Goal: Information Seeking & Learning: Learn about a topic

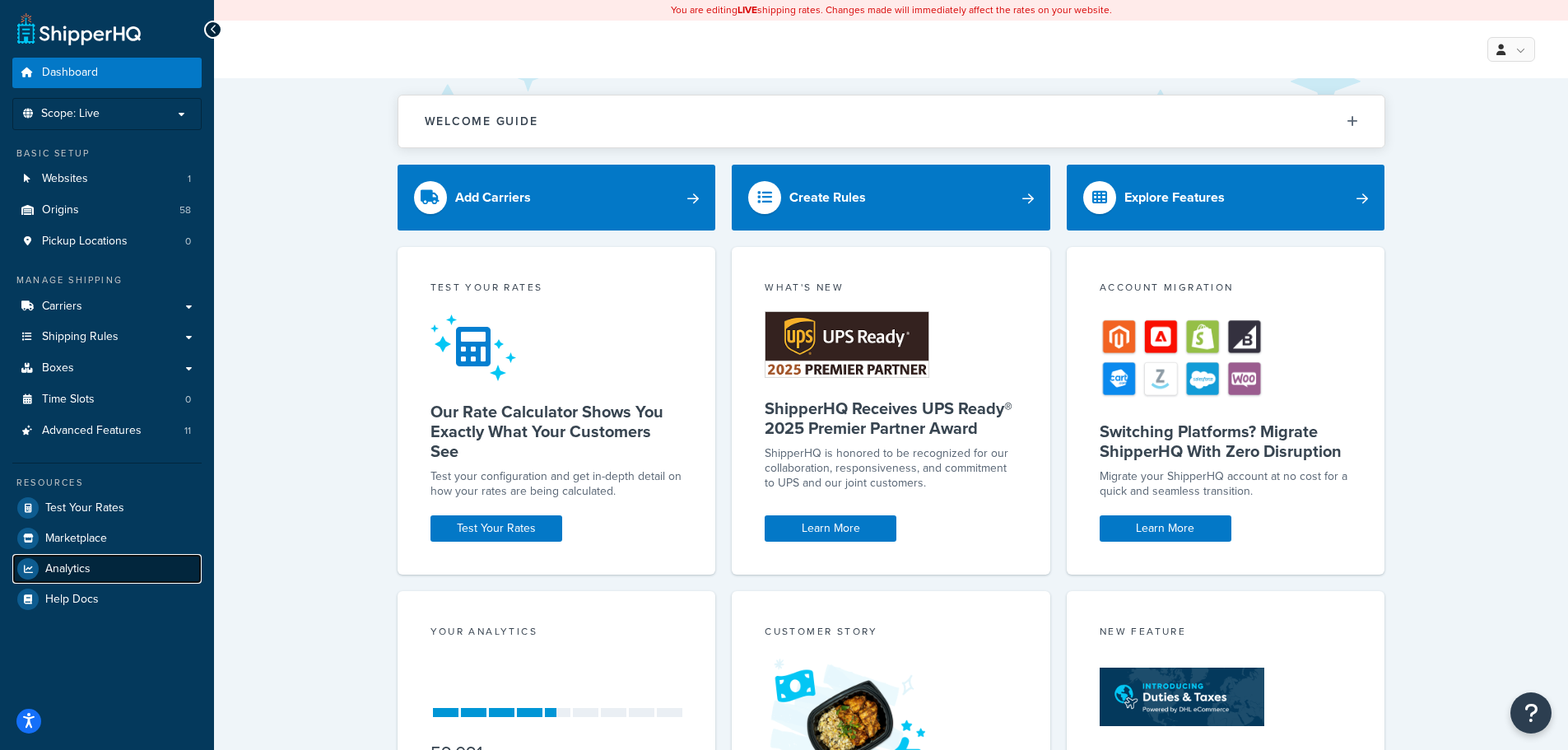
click at [77, 556] on link "Analytics" at bounding box center [107, 568] width 190 height 29
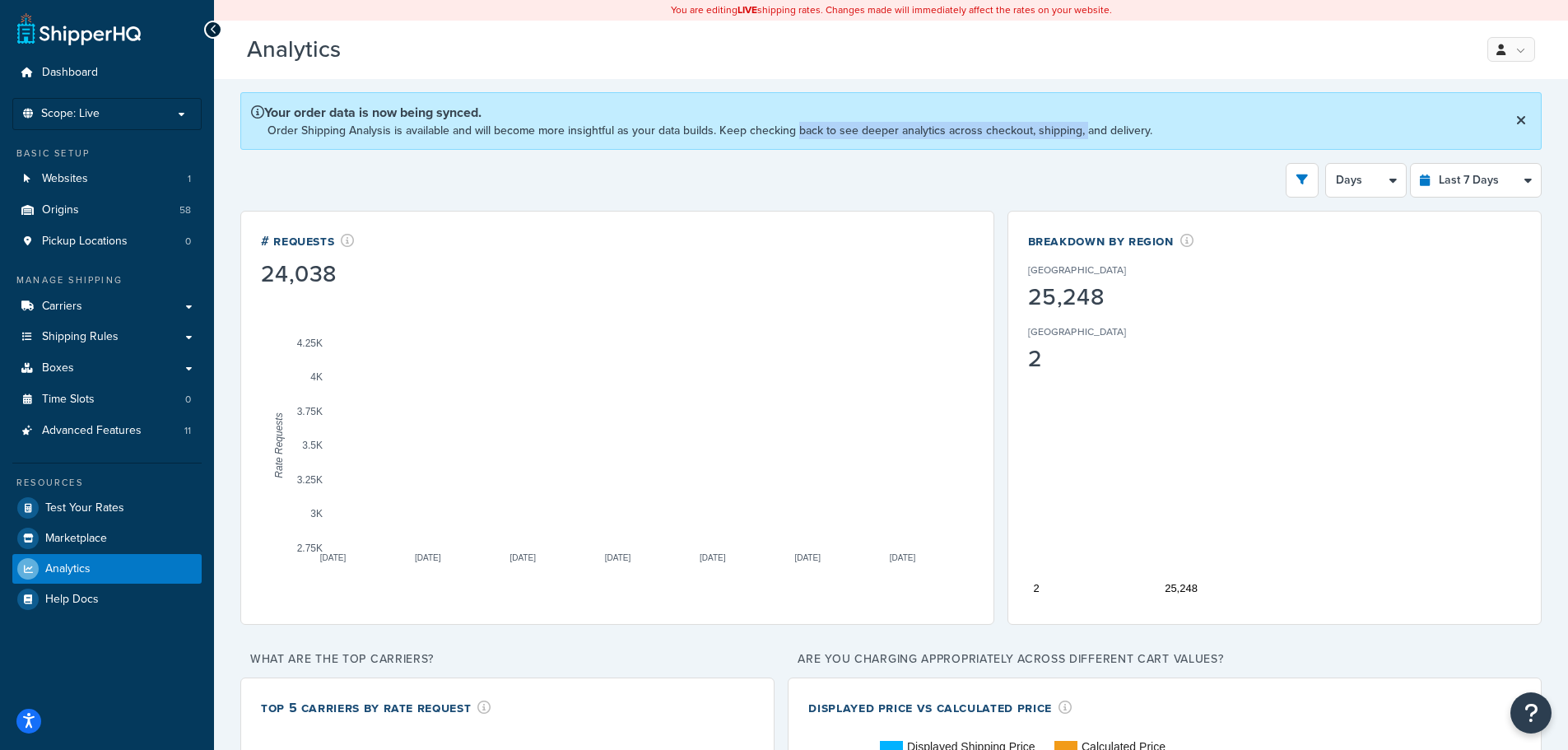
drag, startPoint x: 1048, startPoint y: 126, endPoint x: 1143, endPoint y: 125, distance: 95.0
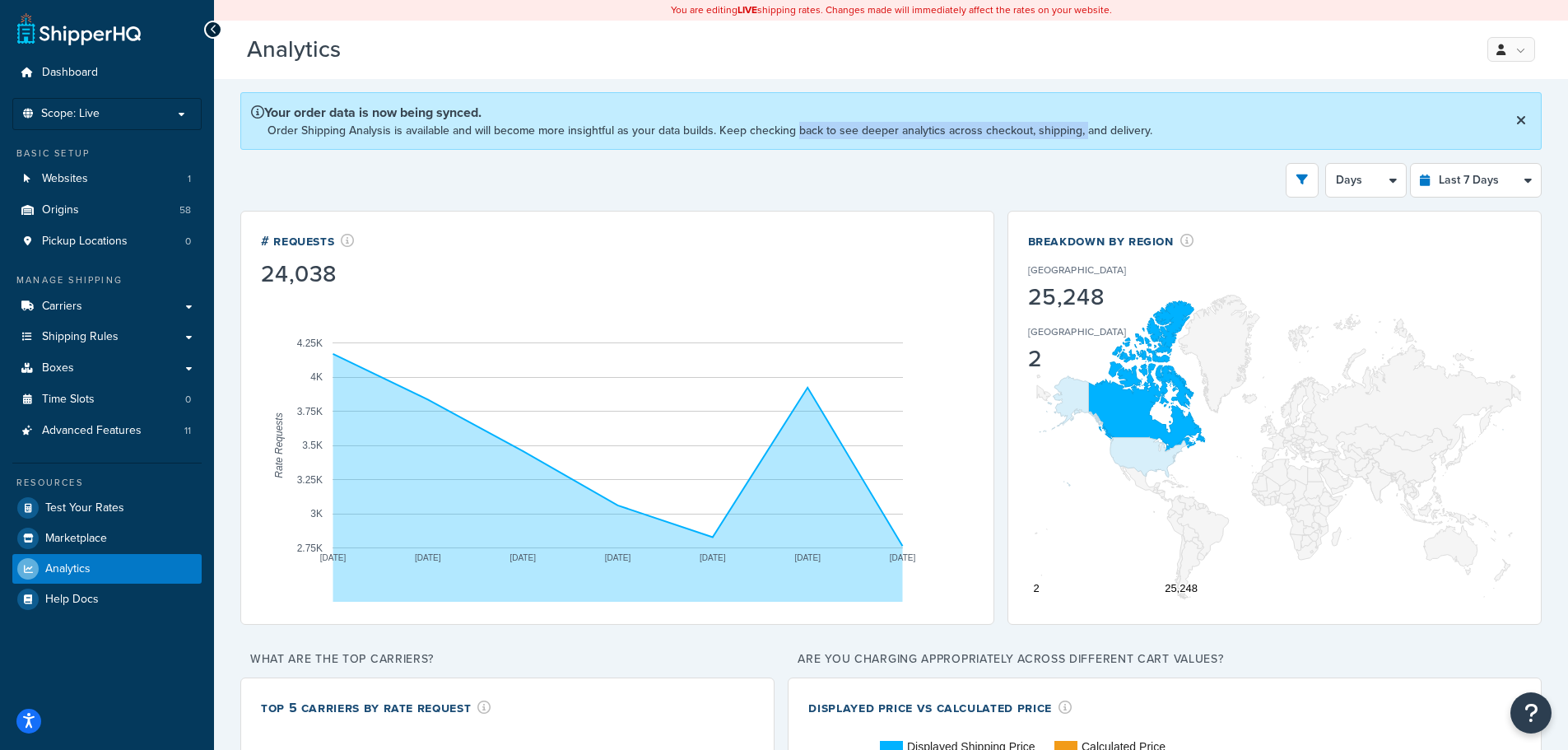
click at [1130, 126] on p "Order Shipping Analysis is available and will become more insightful as your da…" at bounding box center [710, 130] width 885 height 18
click at [1143, 125] on p "Order Shipping Analysis is available and will become more insightful as your da…" at bounding box center [710, 130] width 885 height 18
click at [1482, 173] on select "Last 24 Hours Last 7 Days Last 30 Days Last 3 Months Last 6 Months Last 12 Mont…" at bounding box center [1476, 180] width 130 height 33
select select "last_30_days"
click at [1411, 164] on select "Last 24 Hours Last 7 Days Last 30 Days Last 3 Months Last 6 Months Last 12 Mont…" at bounding box center [1476, 180] width 130 height 33
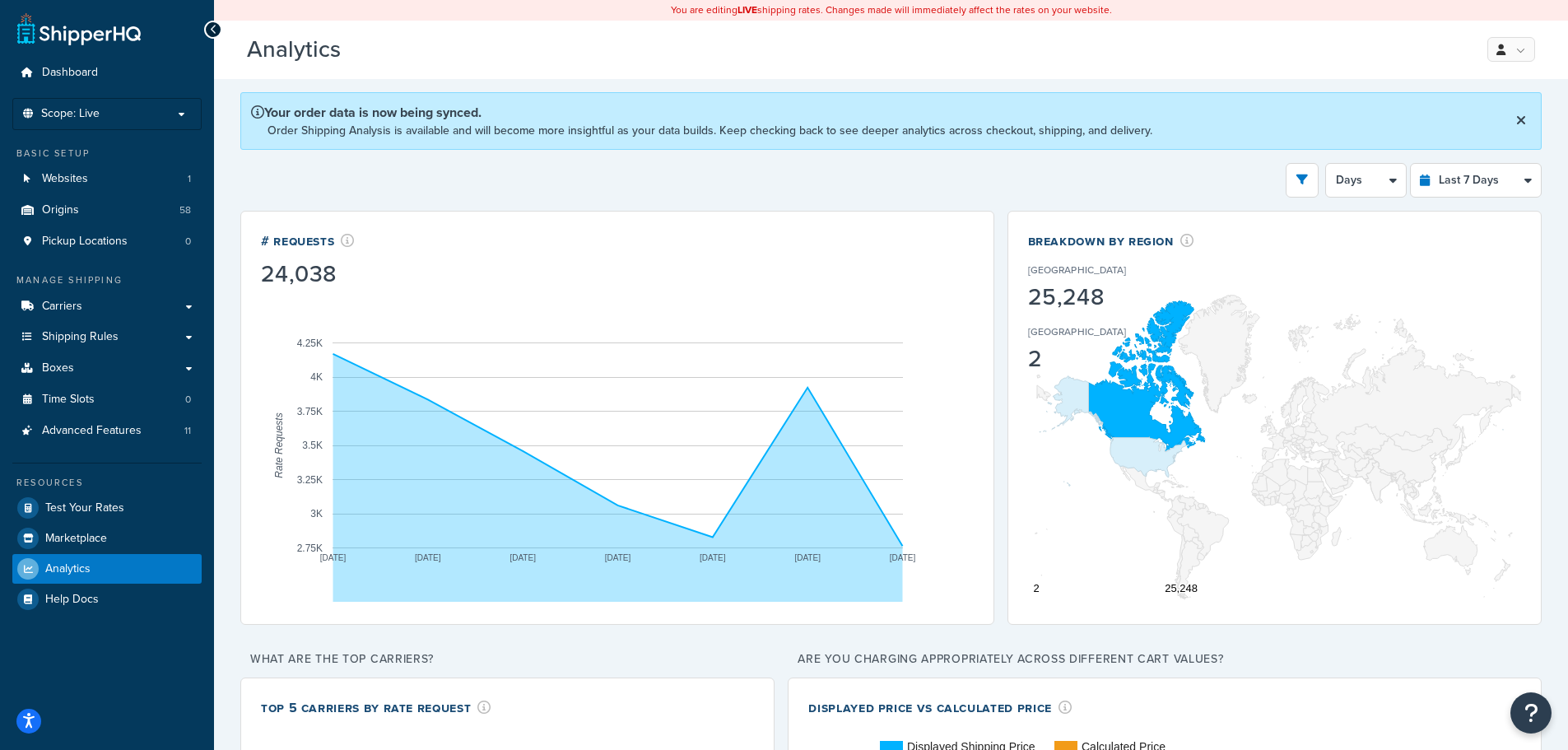
select select "5d"
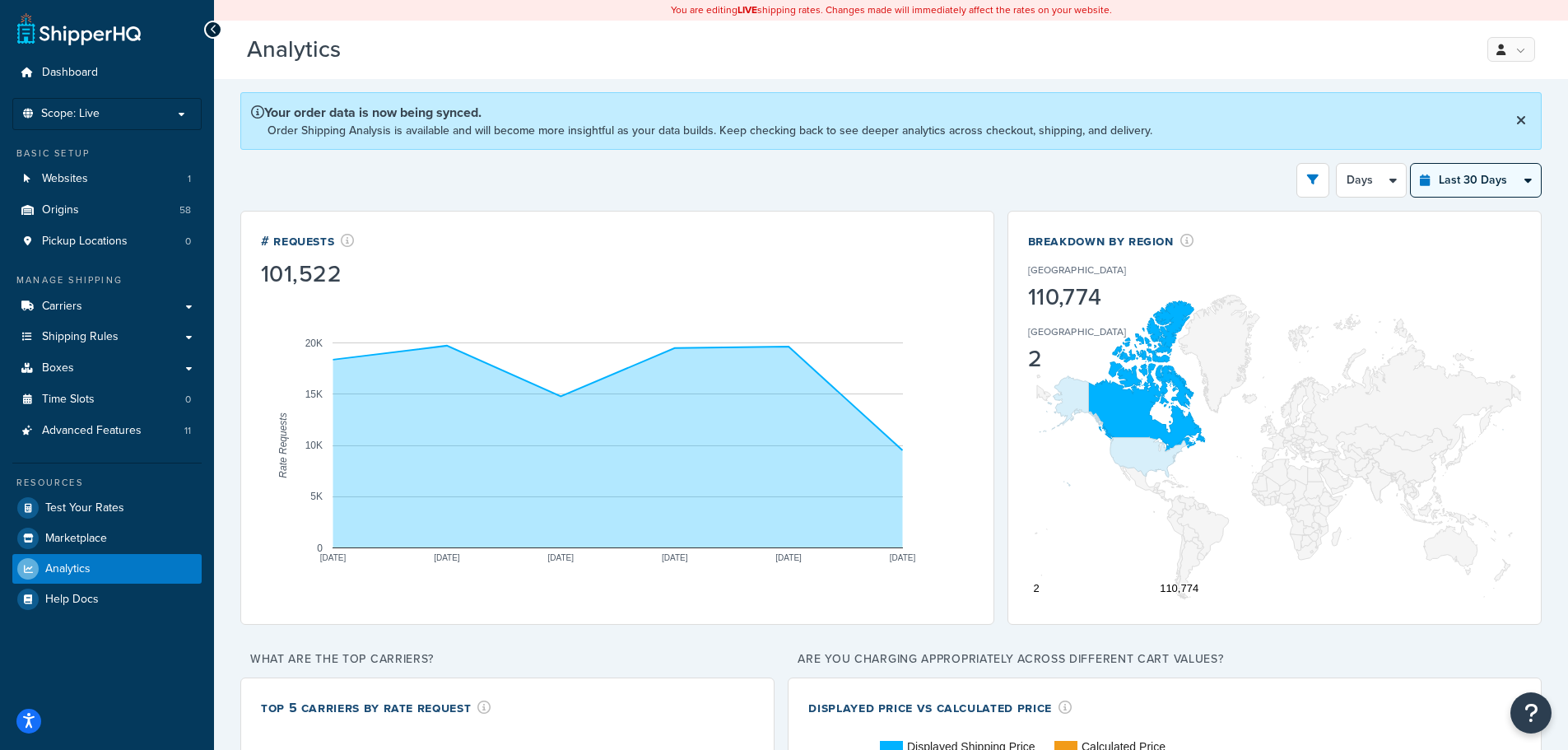
click at [1522, 178] on select "Last 24 Hours Last 7 Days Last 30 Days Last 3 Months Last 6 Months Last 12 Mont…" at bounding box center [1476, 180] width 130 height 33
select select "last_3_months"
click at [1411, 164] on select "Last 24 Hours Last 7 Days Last 30 Days Last 3 Months Last 6 Months Last 12 Mont…" at bounding box center [1476, 180] width 130 height 33
select select "1w"
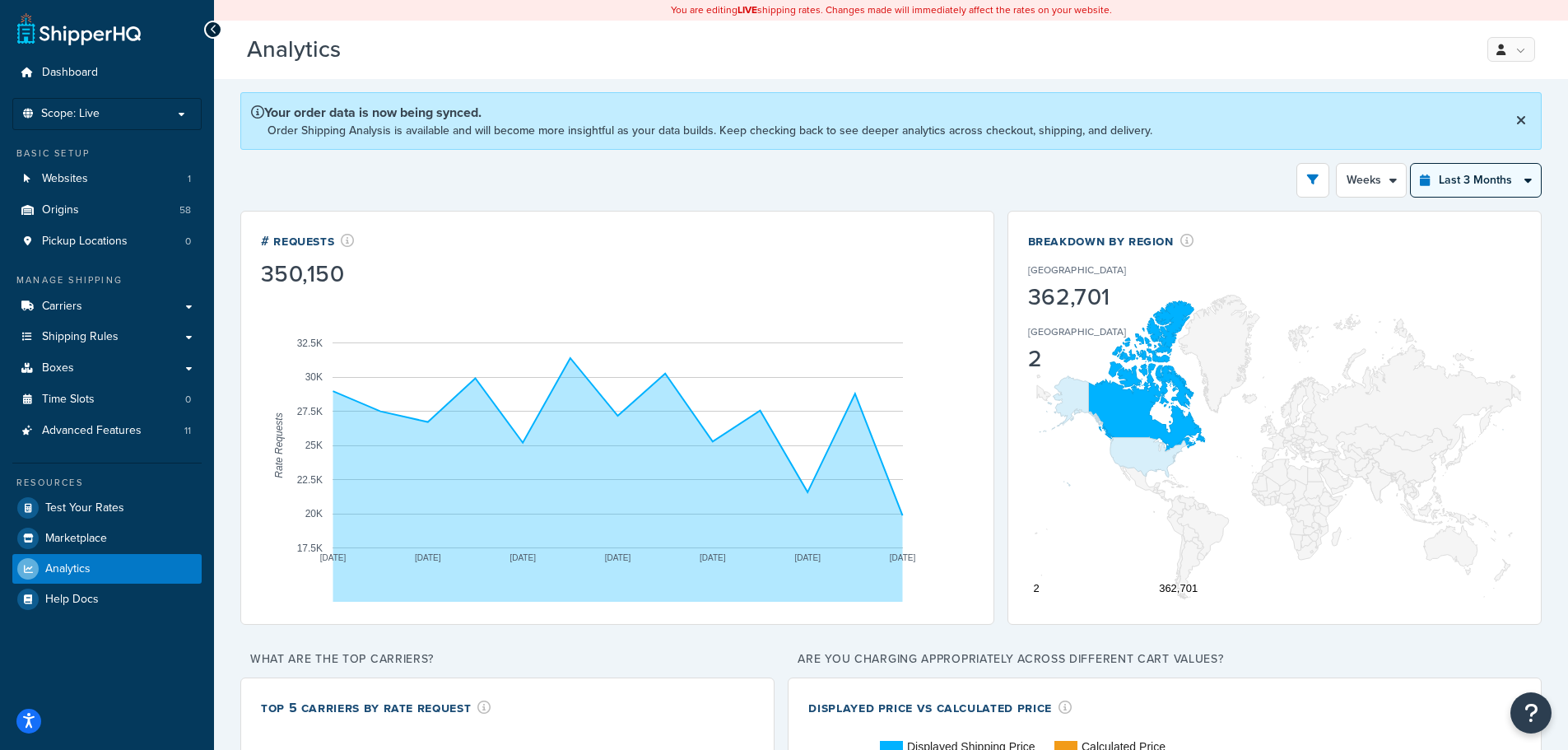
click at [1505, 185] on select "Last 24 Hours Last 7 Days Last 30 Days Last 3 Months Last 6 Months Last 12 Mont…" at bounding box center [1476, 180] width 130 height 33
select select "last_24_hours"
click at [1411, 164] on select "Last 24 Hours Last 7 Days Last 30 Days Last 3 Months Last 6 Months Last 12 Mont…" at bounding box center [1476, 180] width 130 height 33
select select "1h"
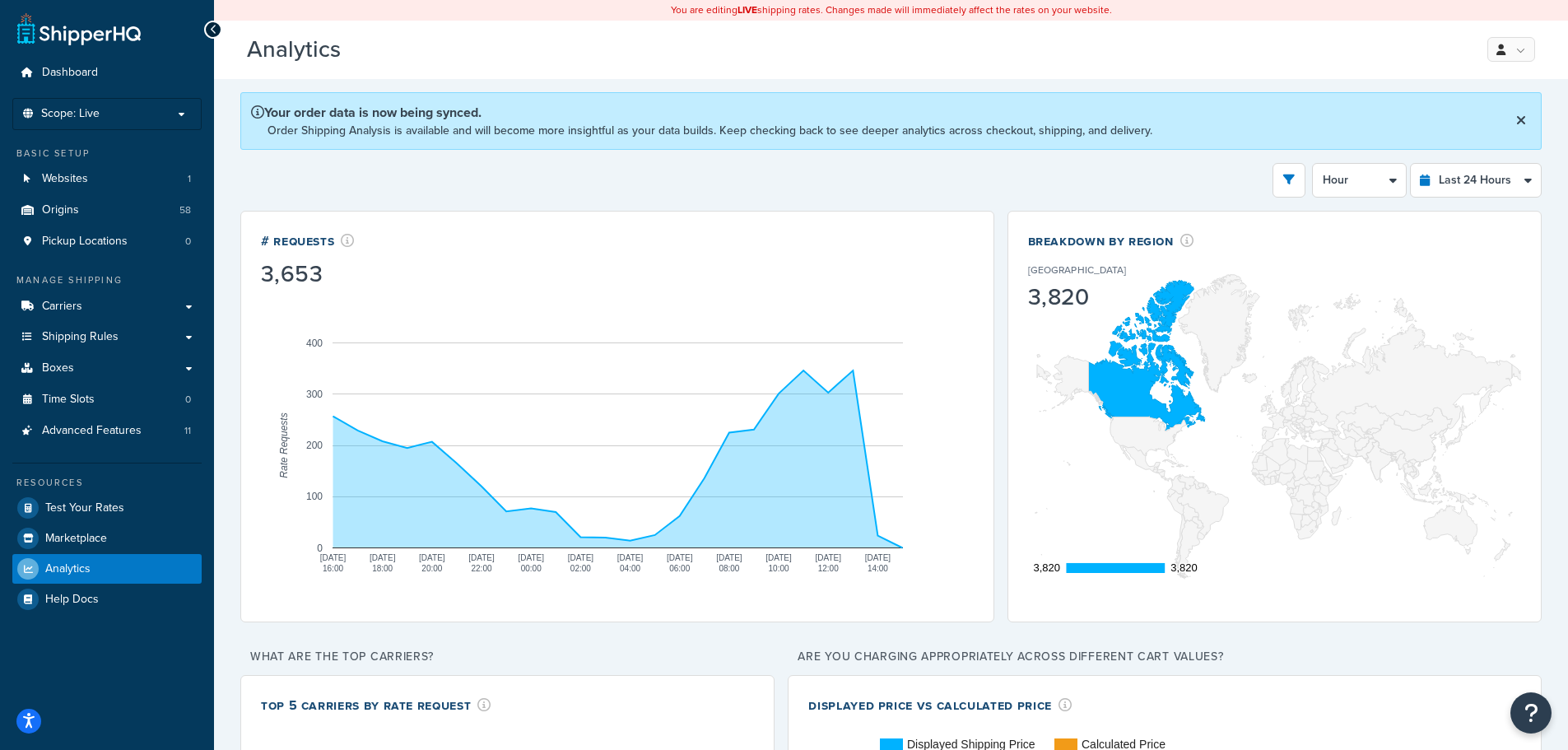
click at [422, 174] on div "Filters Website http://www.princessauto.com Destination United States United Ki…" at bounding box center [891, 180] width 1301 height 35
click at [72, 68] on span "Dashboard" at bounding box center [69, 73] width 56 height 14
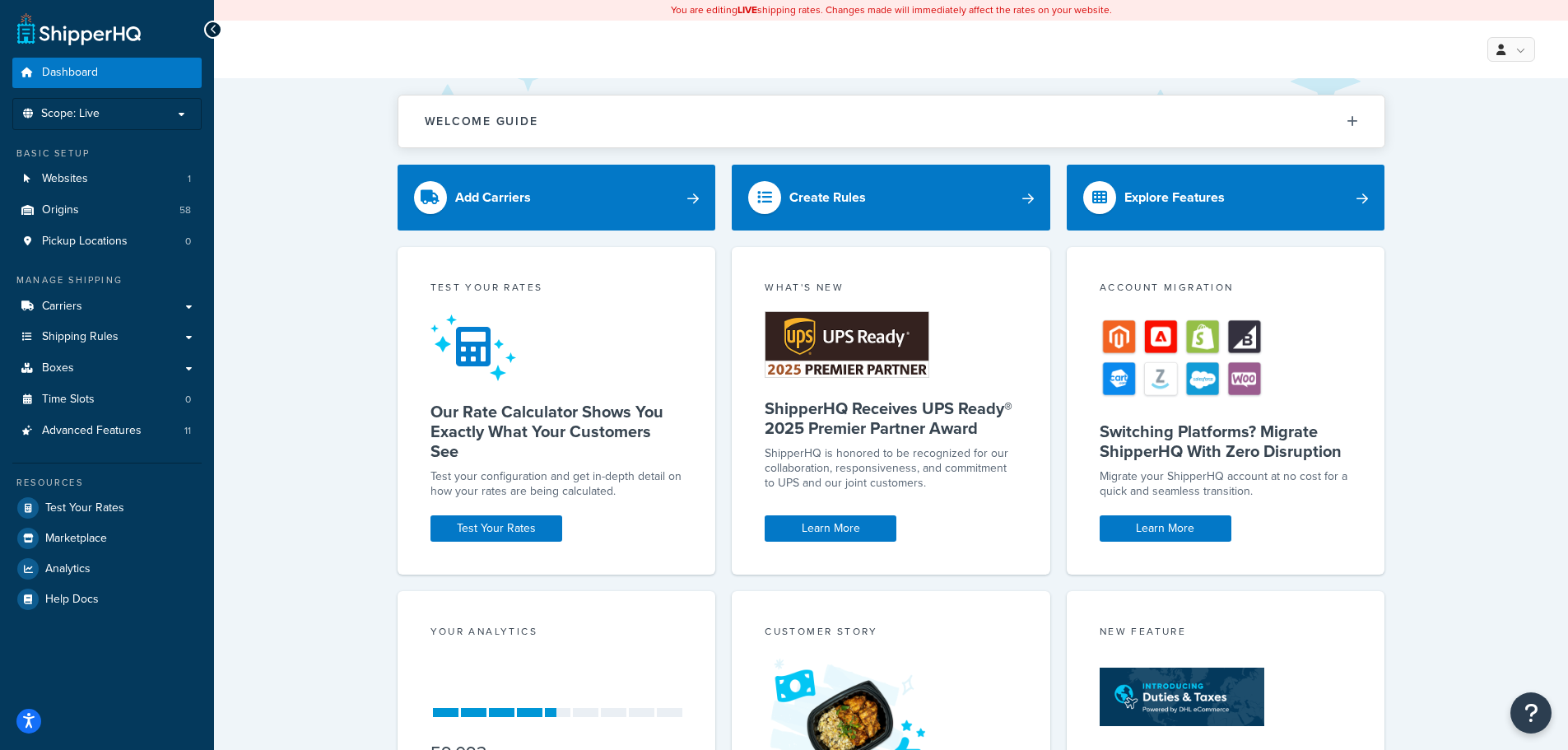
click at [364, 291] on div "Welcome Guide Recommendations ShipperHQ: An Overview Carrier Setup Shipping Rul…" at bounding box center [891, 533] width 1354 height 910
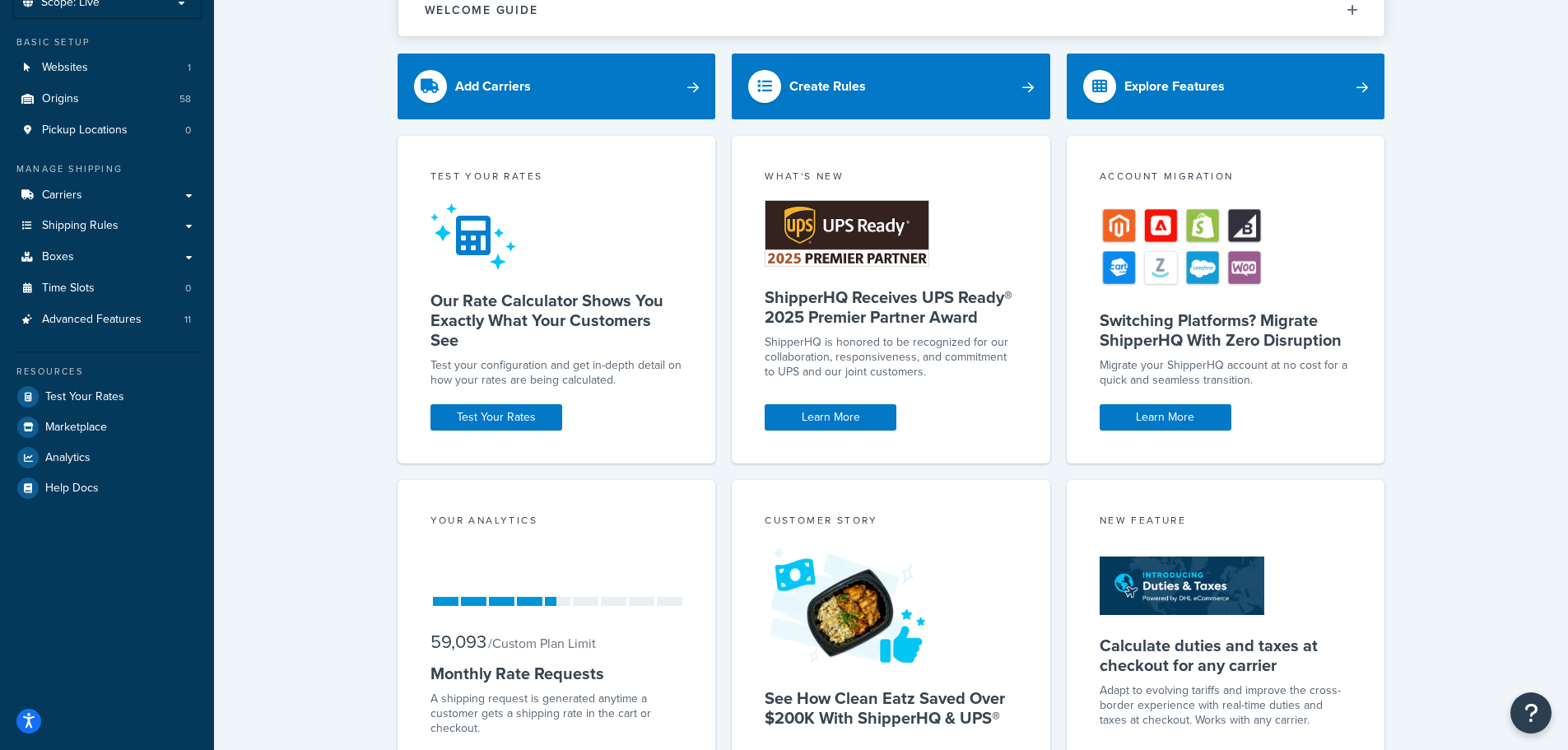
scroll to position [238, 0]
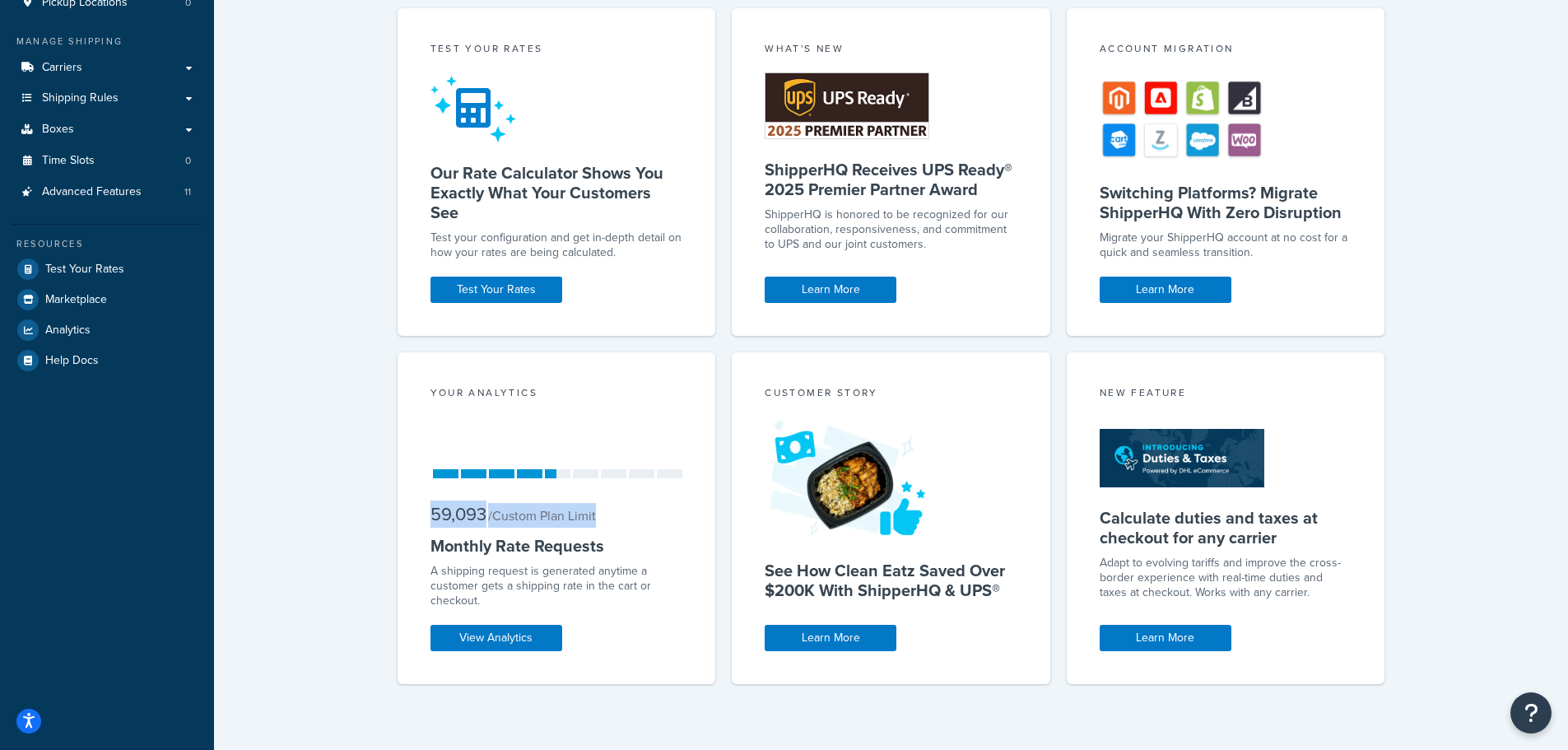
drag, startPoint x: 433, startPoint y: 514, endPoint x: 631, endPoint y: 518, distance: 198.0
click at [631, 518] on div "59,093 / Custom Plan Limit" at bounding box center [557, 515] width 253 height 25
drag, startPoint x: 534, startPoint y: 567, endPoint x: 503, endPoint y: 555, distance: 33.2
click at [534, 567] on div "A shipping request is generated anytime a customer gets a shipping rate in the …" at bounding box center [557, 586] width 253 height 44
drag, startPoint x: 431, startPoint y: 516, endPoint x: 487, endPoint y: 516, distance: 56.0
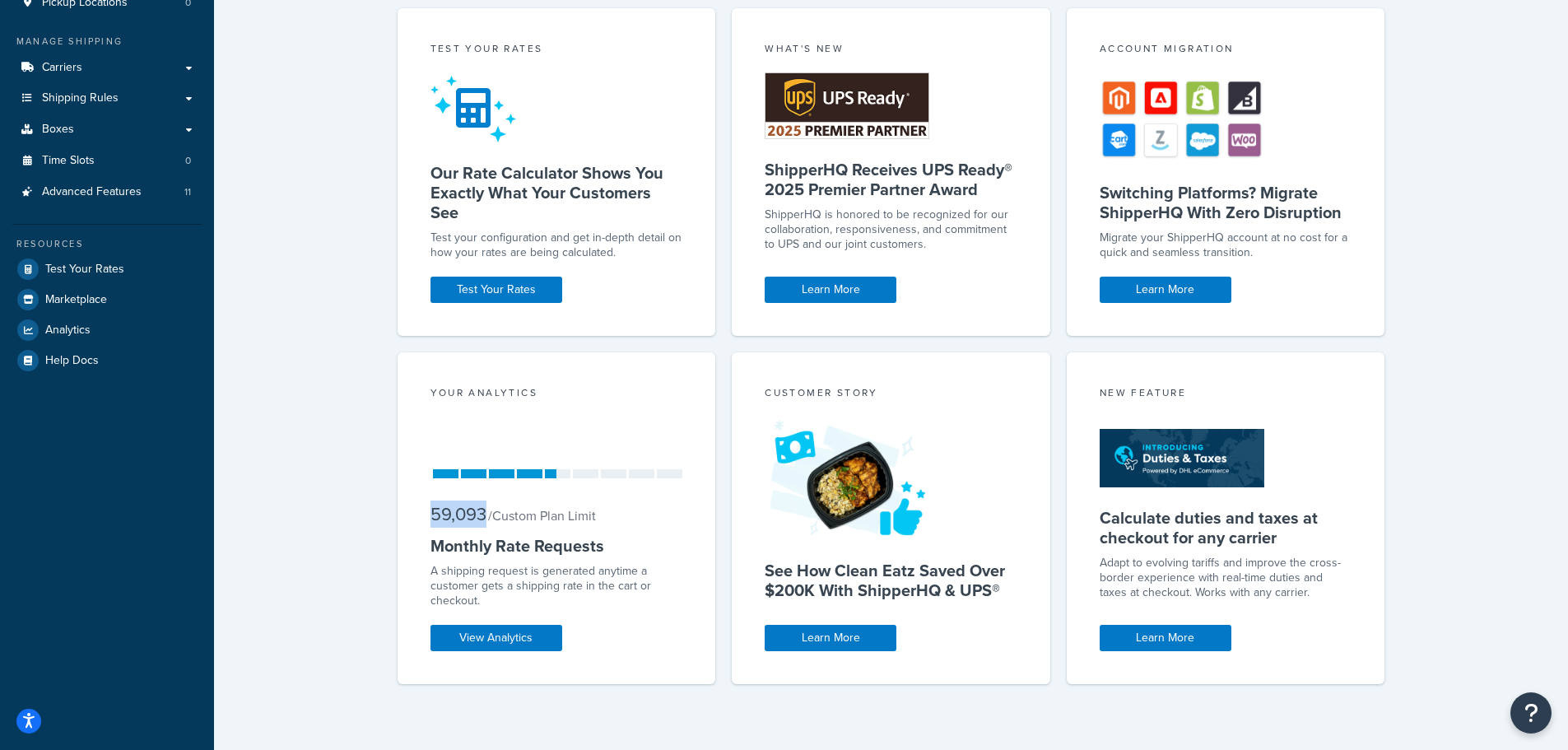
click at [487, 516] on span "59,093" at bounding box center [458, 514] width 56 height 27
click at [552, 536] on h5 "Monthly Rate Requests" at bounding box center [557, 546] width 253 height 20
click at [509, 644] on link "View Analytics" at bounding box center [496, 638] width 132 height 27
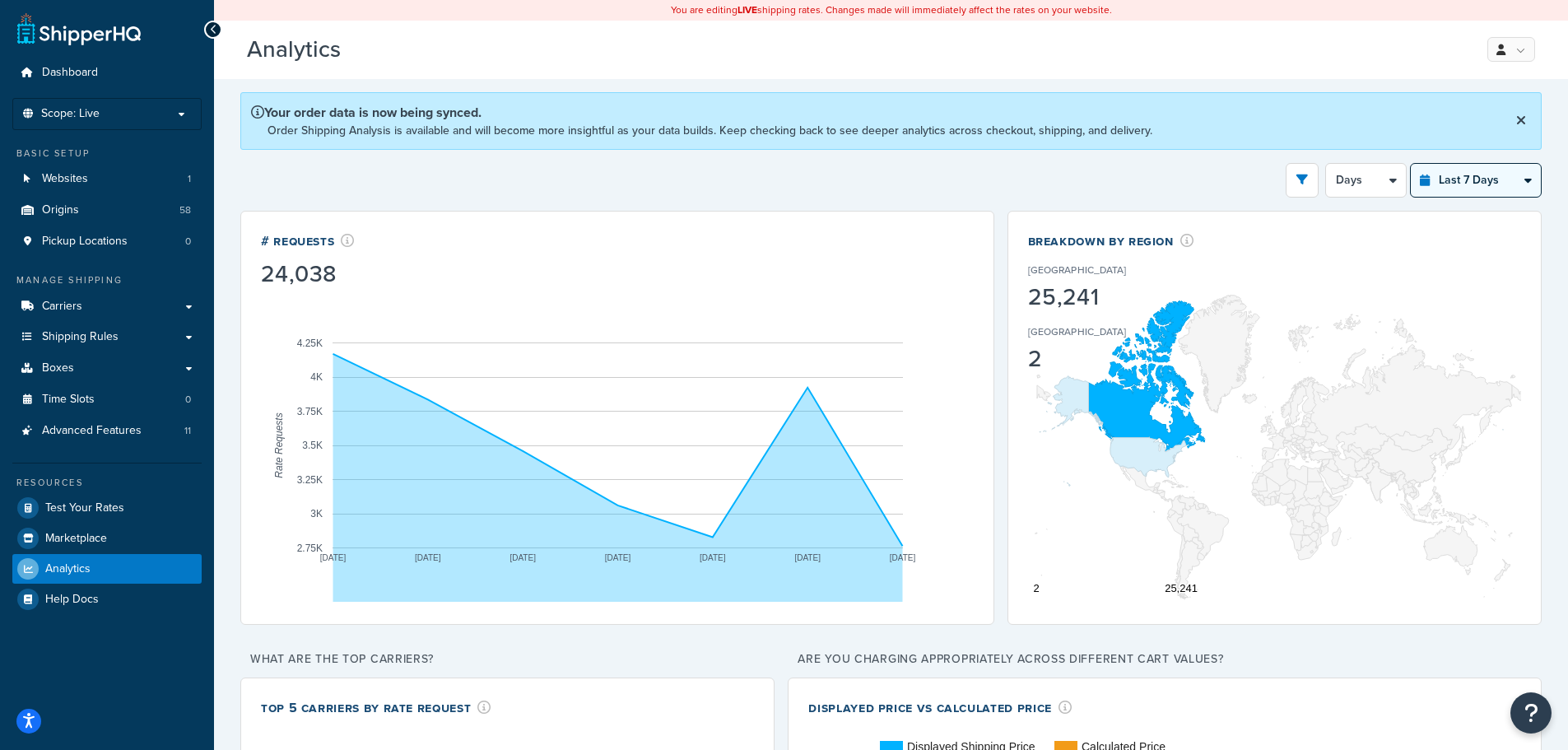
click at [1531, 177] on select "Last 24 Hours Last 7 Days Last 30 Days Last 3 Months Last 6 Months Last 12 Mont…" at bounding box center [1476, 180] width 130 height 33
select select "last_30_days"
click at [1411, 164] on select "Last 24 Hours Last 7 Days Last 30 Days Last 3 Months Last 6 Months Last 12 Mont…" at bounding box center [1476, 180] width 130 height 33
select select "5d"
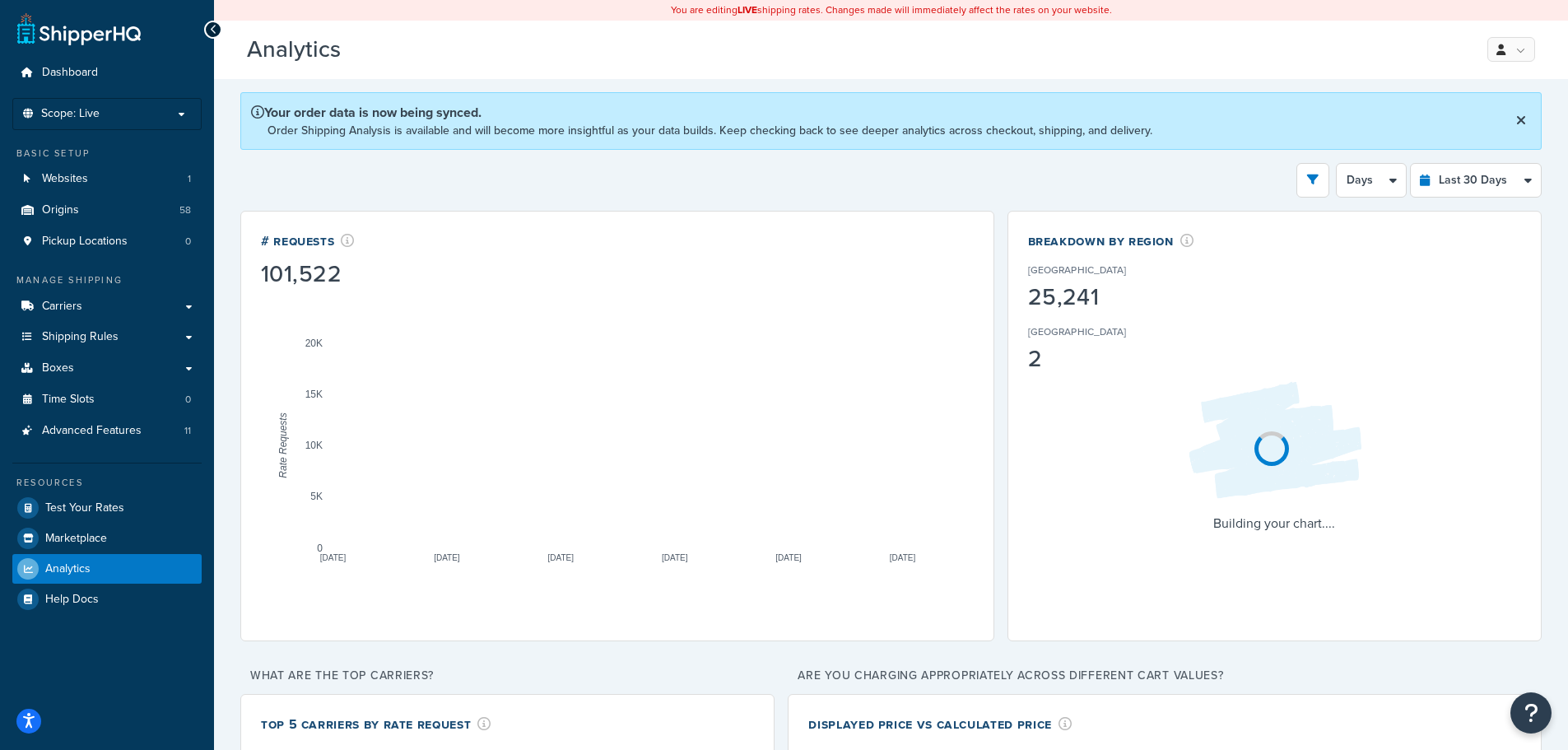
click at [1148, 184] on div "Filters Website http://www.princessauto.com Destination United States United Ki…" at bounding box center [891, 180] width 1301 height 35
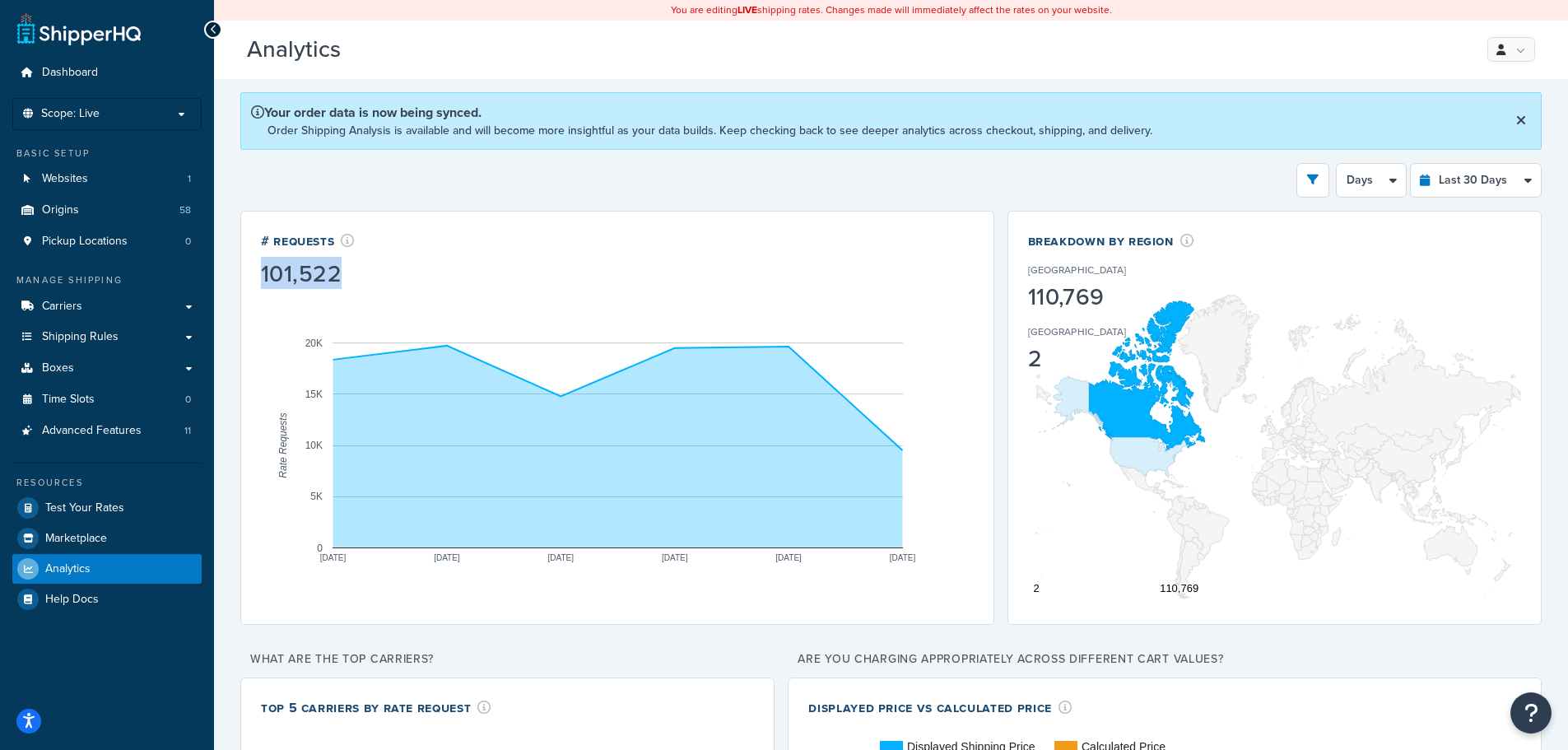
drag, startPoint x: 261, startPoint y: 275, endPoint x: 368, endPoint y: 275, distance: 107.0
click at [368, 275] on div "# Requests 101,522" at bounding box center [617, 260] width 713 height 58
click at [684, 172] on div "Filters Website http://www.princessauto.com Destination United States United Ki…" at bounding box center [891, 180] width 1301 height 35
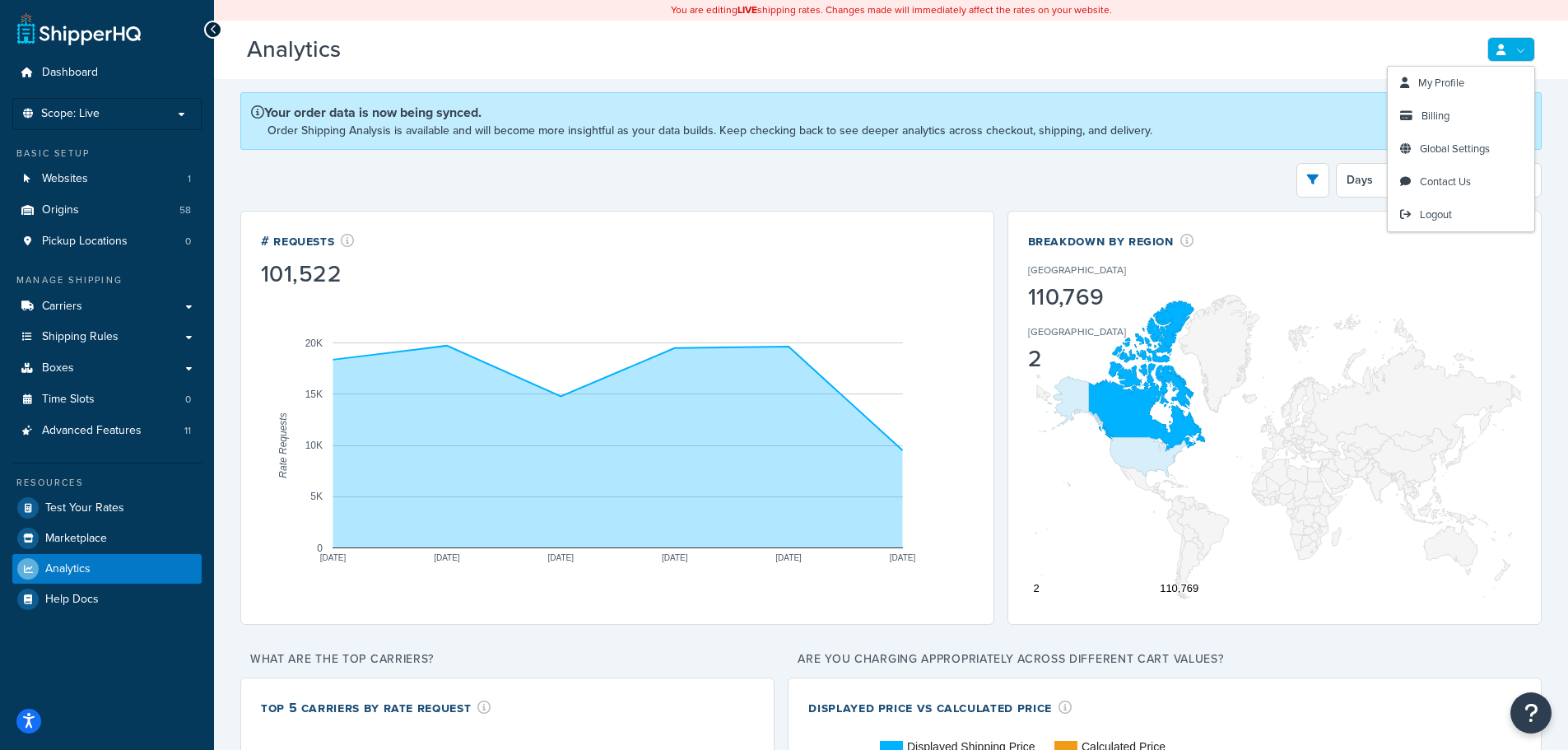
click at [1517, 49] on link at bounding box center [1511, 50] width 48 height 25
click at [1428, 108] on link "Billing" at bounding box center [1461, 115] width 146 height 33
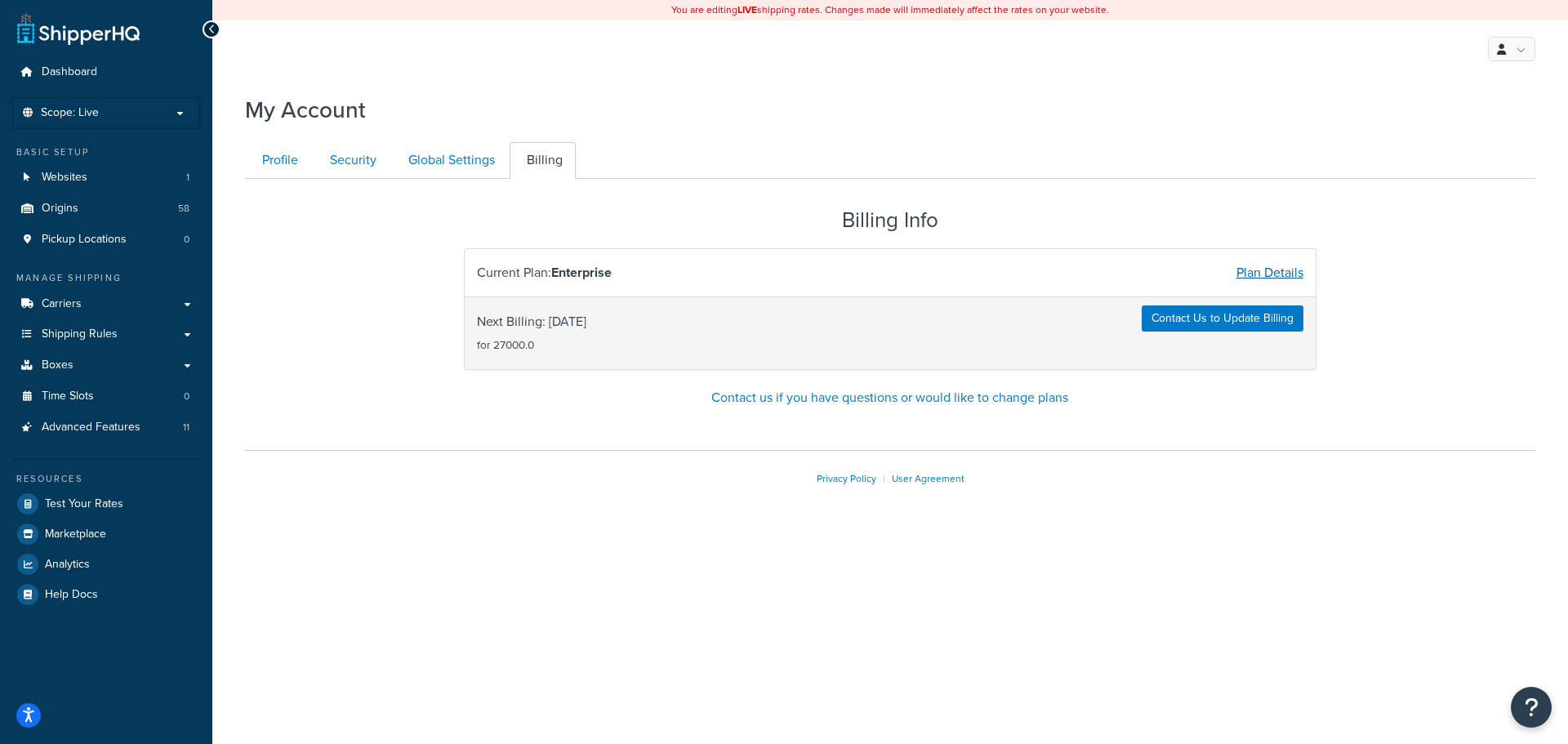
click at [1285, 270] on link "Plan Details" at bounding box center [1270, 272] width 67 height 18
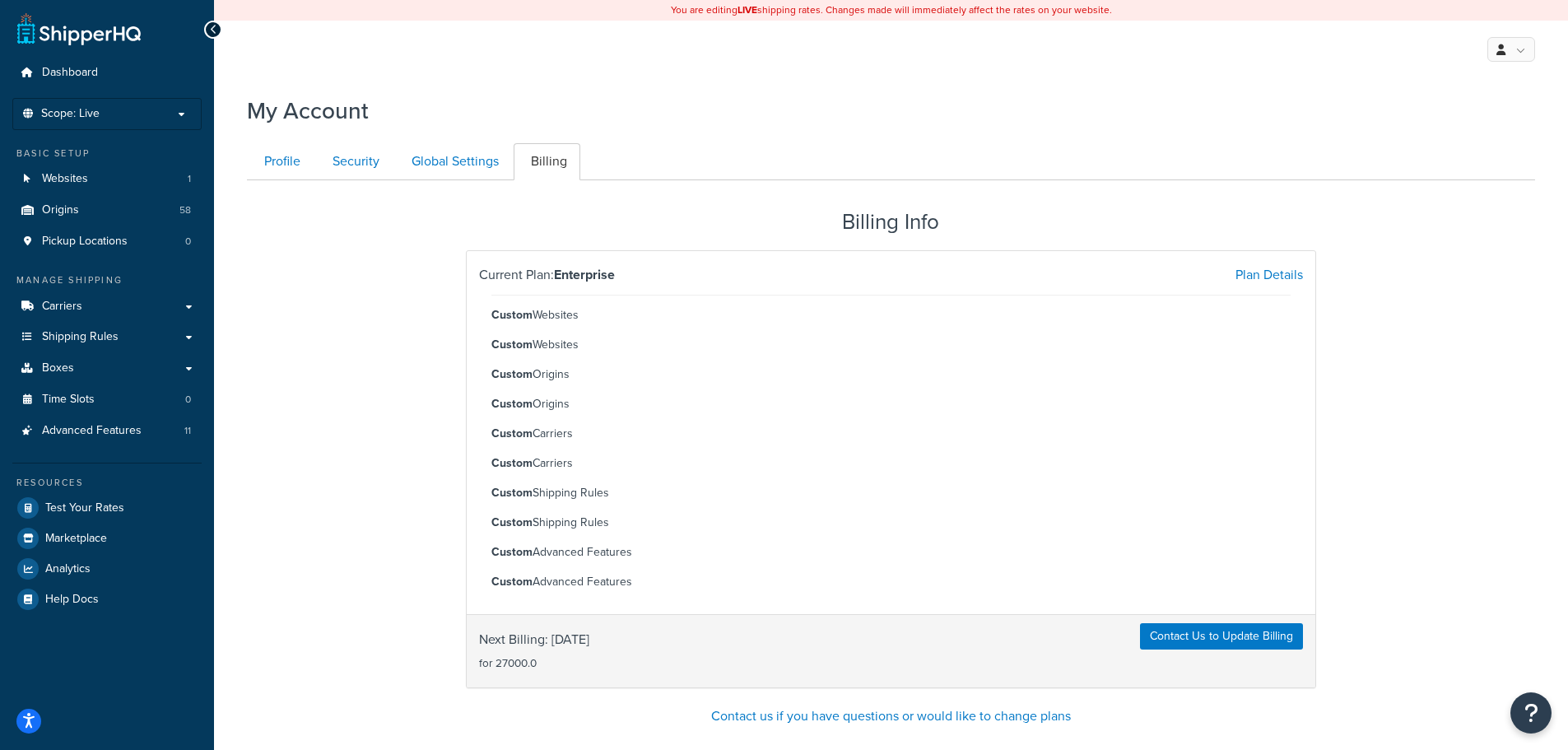
drag, startPoint x: 508, startPoint y: 395, endPoint x: 638, endPoint y: 576, distance: 222.8
click at [638, 576] on ul "Custom Websites Custom Websites Custom Origins Custom Origins Custom Carriers C…" at bounding box center [891, 444] width 800 height 299
click at [642, 571] on li "Custom Advanced Features" at bounding box center [891, 582] width 800 height 23
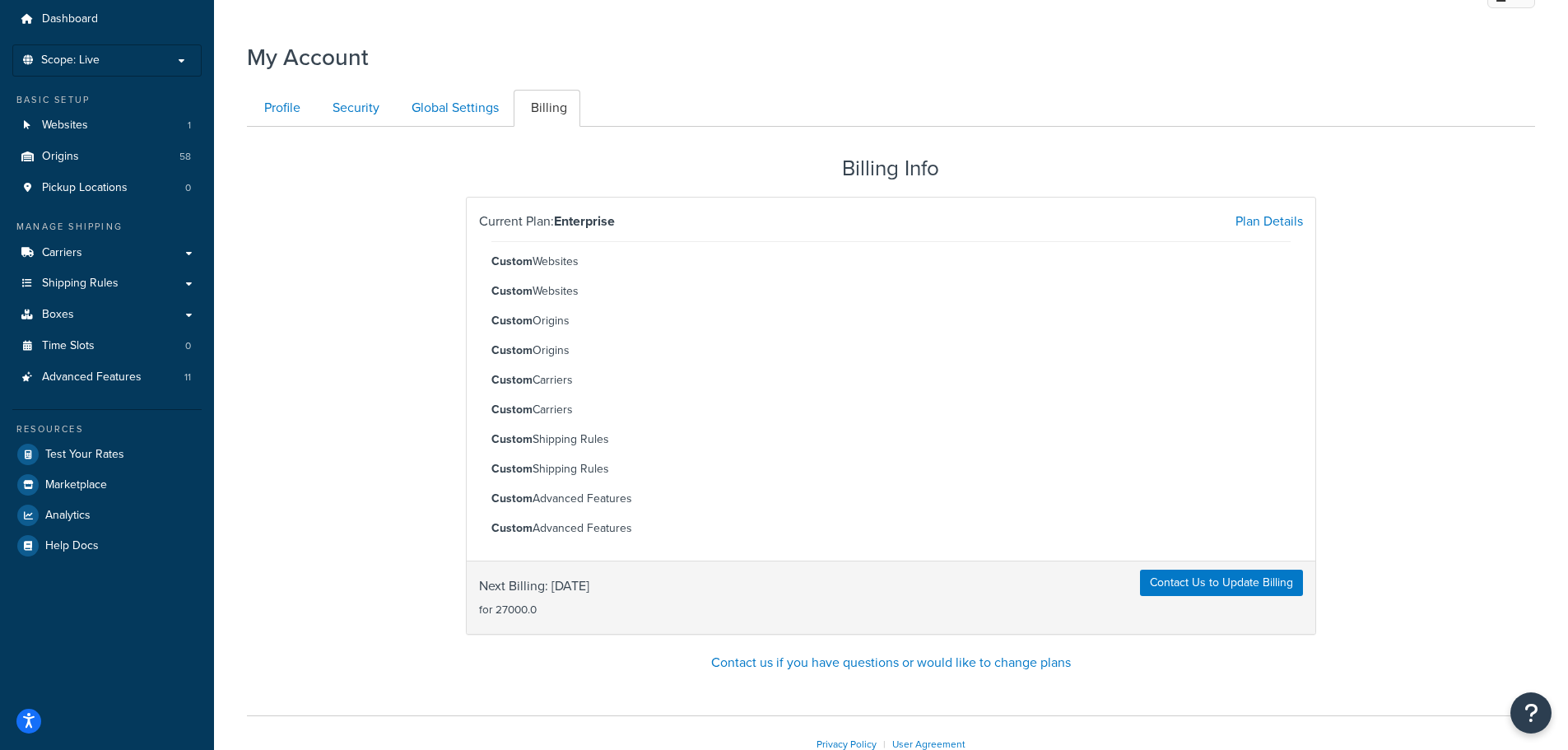
scroll to position [82, 0]
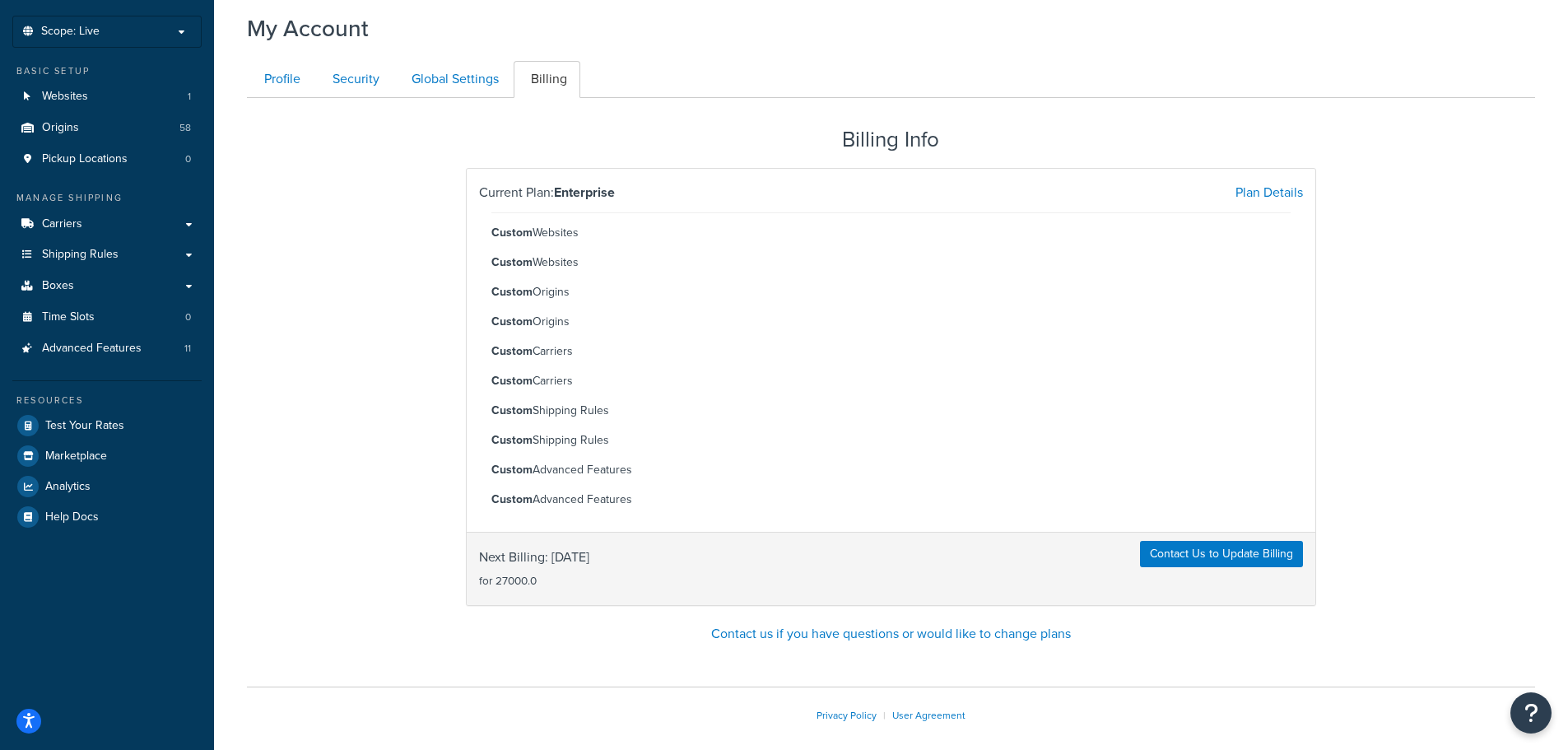
drag, startPoint x: 503, startPoint y: 331, endPoint x: 703, endPoint y: 504, distance: 264.4
click at [703, 504] on ul "Custom Websites Custom Websites Custom Origins Custom Origins Custom Carriers C…" at bounding box center [891, 362] width 800 height 299
click at [703, 504] on li "Custom Advanced Features" at bounding box center [891, 500] width 800 height 23
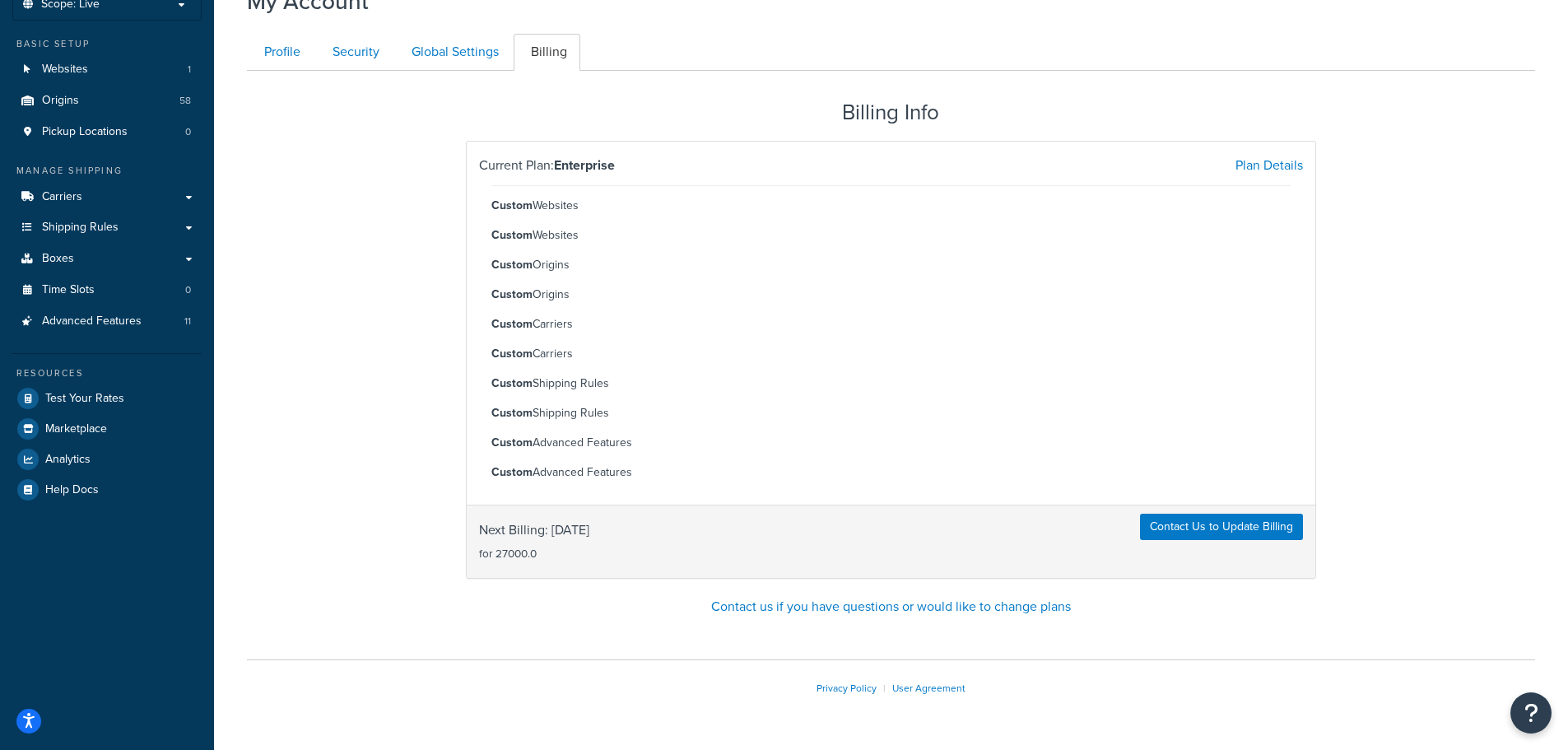
scroll to position [0, 0]
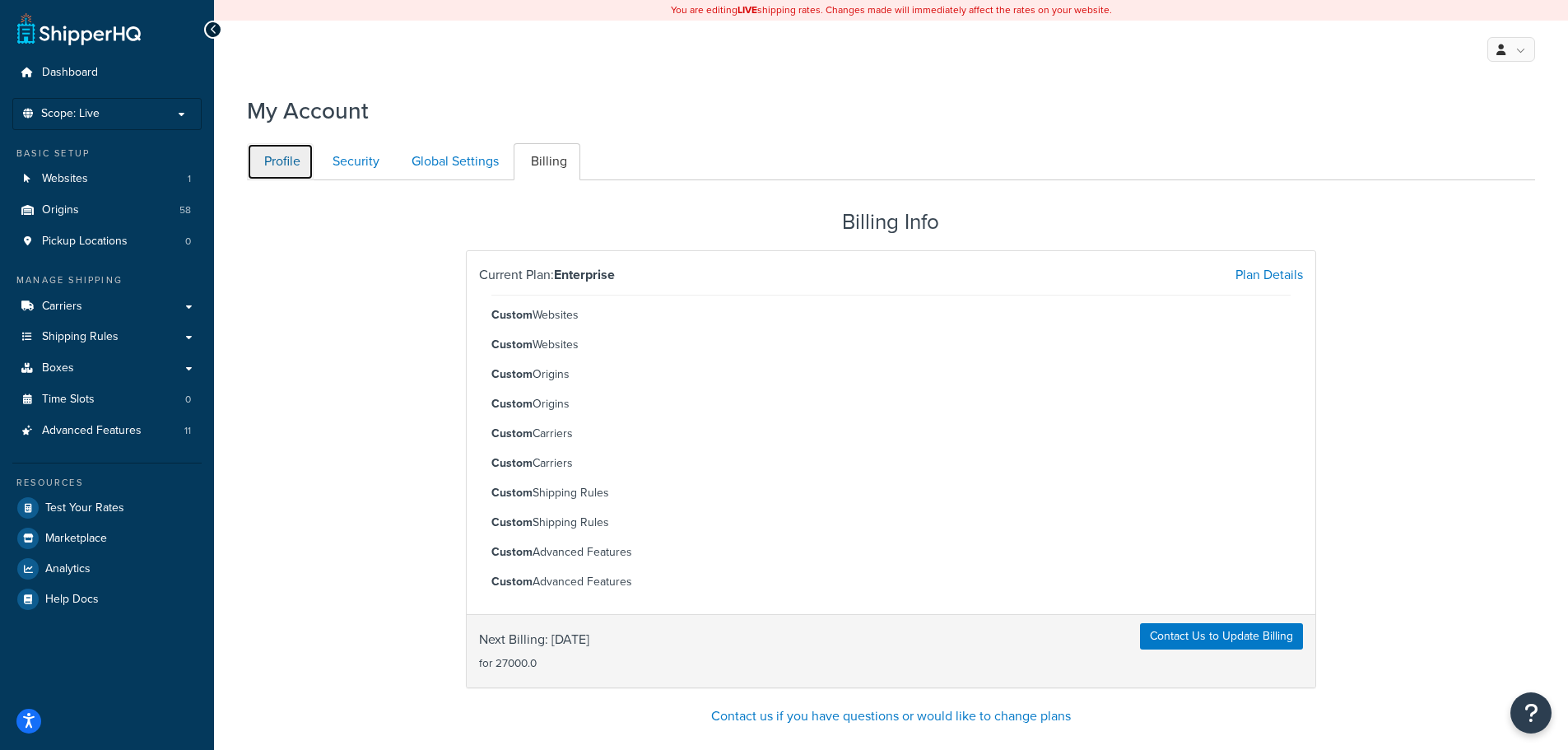
click at [313, 168] on link "Profile" at bounding box center [280, 162] width 66 height 37
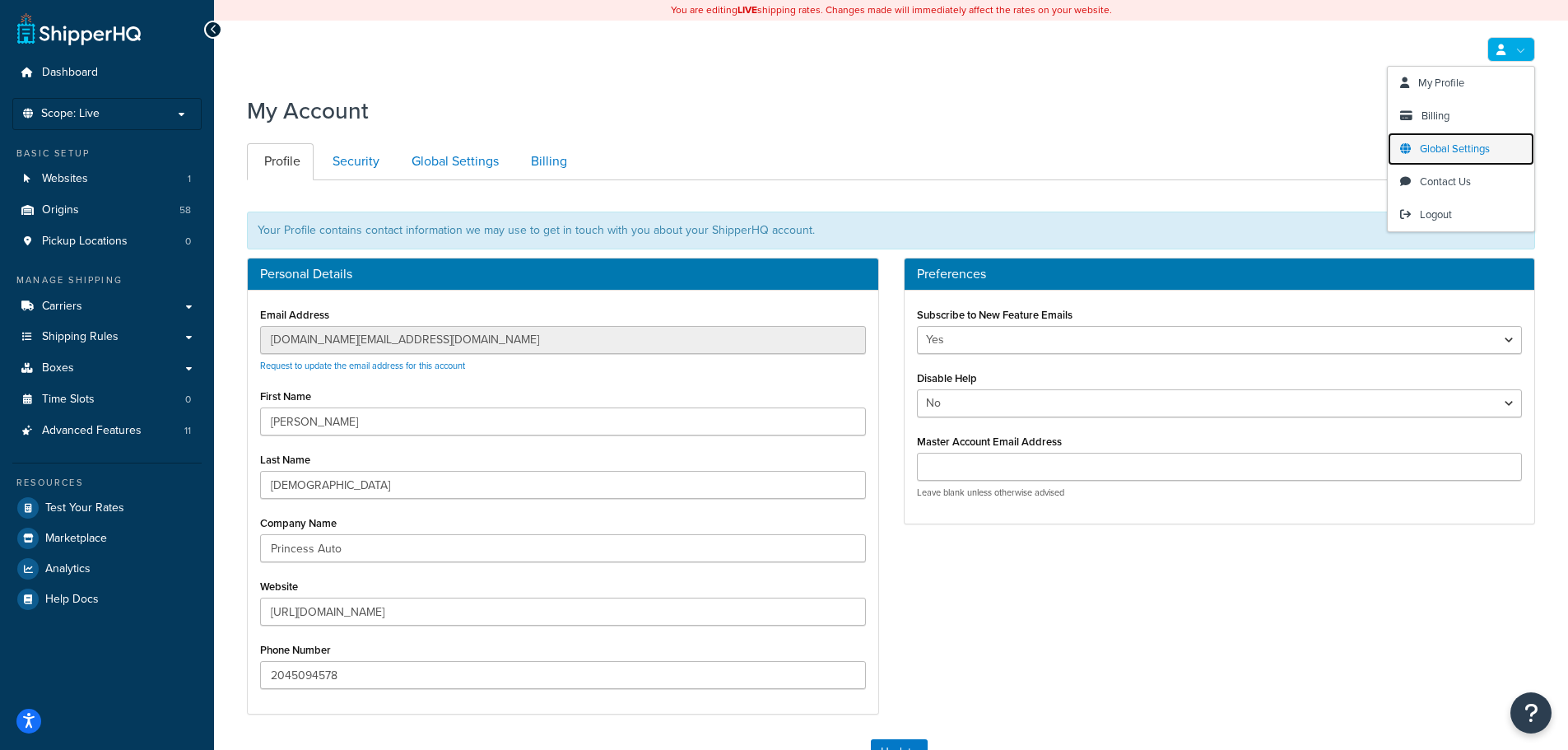
click at [1423, 149] on span "Global Settings" at bounding box center [1455, 149] width 70 height 16
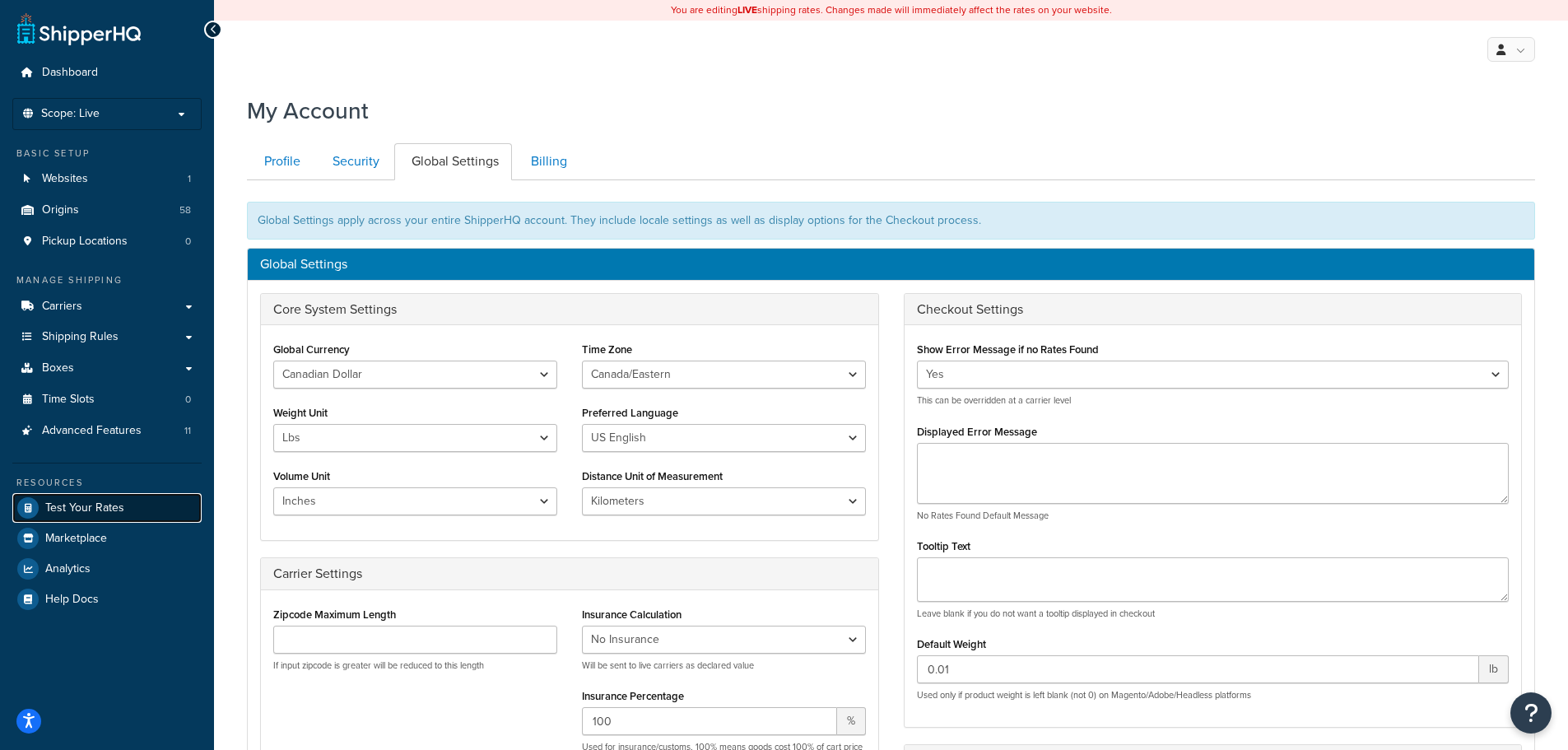
click at [119, 503] on span "Test Your Rates" at bounding box center [84, 509] width 79 height 14
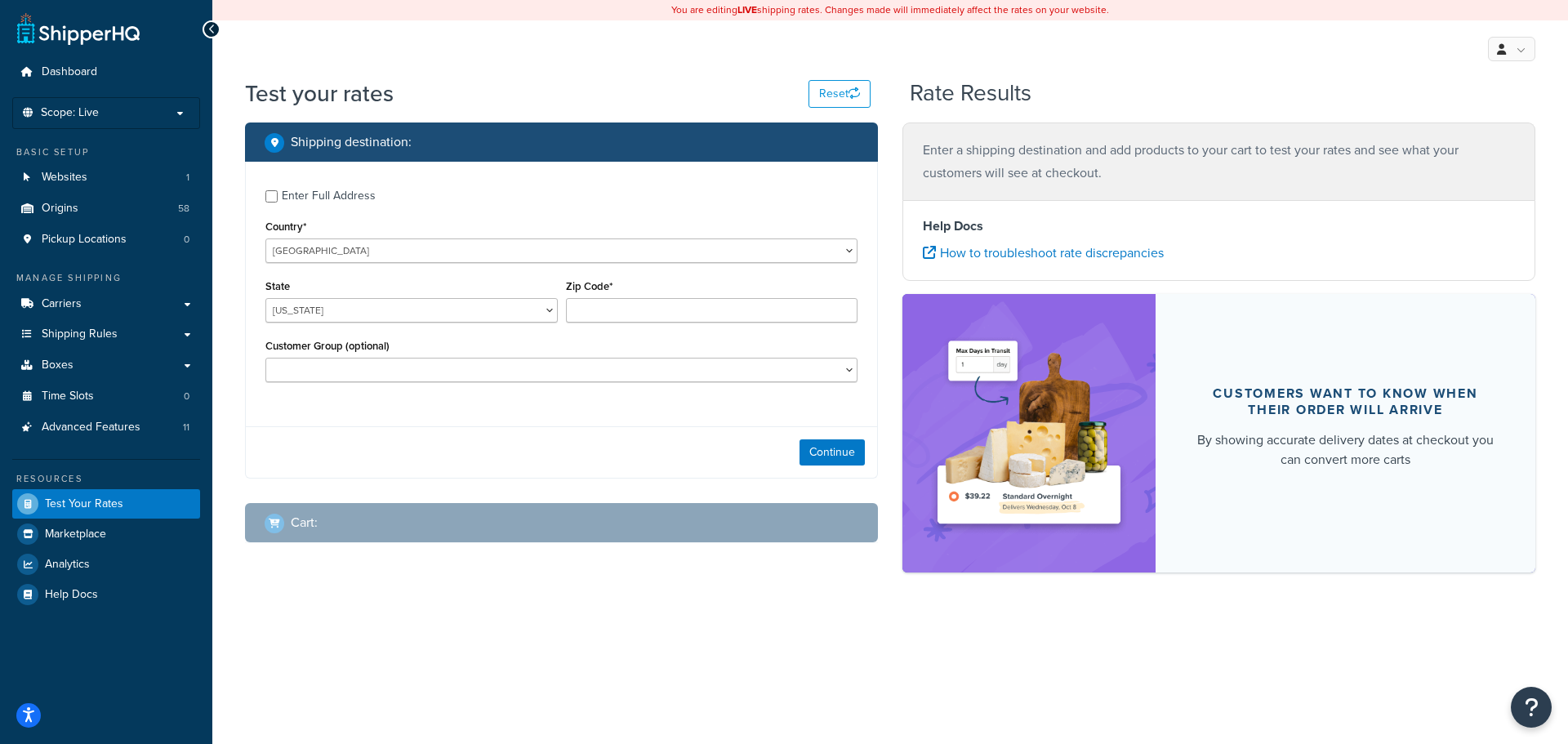
click at [902, 177] on div "Enter a shipping destination and add products to your cart to test your rates a…" at bounding box center [1219, 161] width 633 height 77
click at [69, 558] on span "Analytics" at bounding box center [67, 565] width 45 height 14
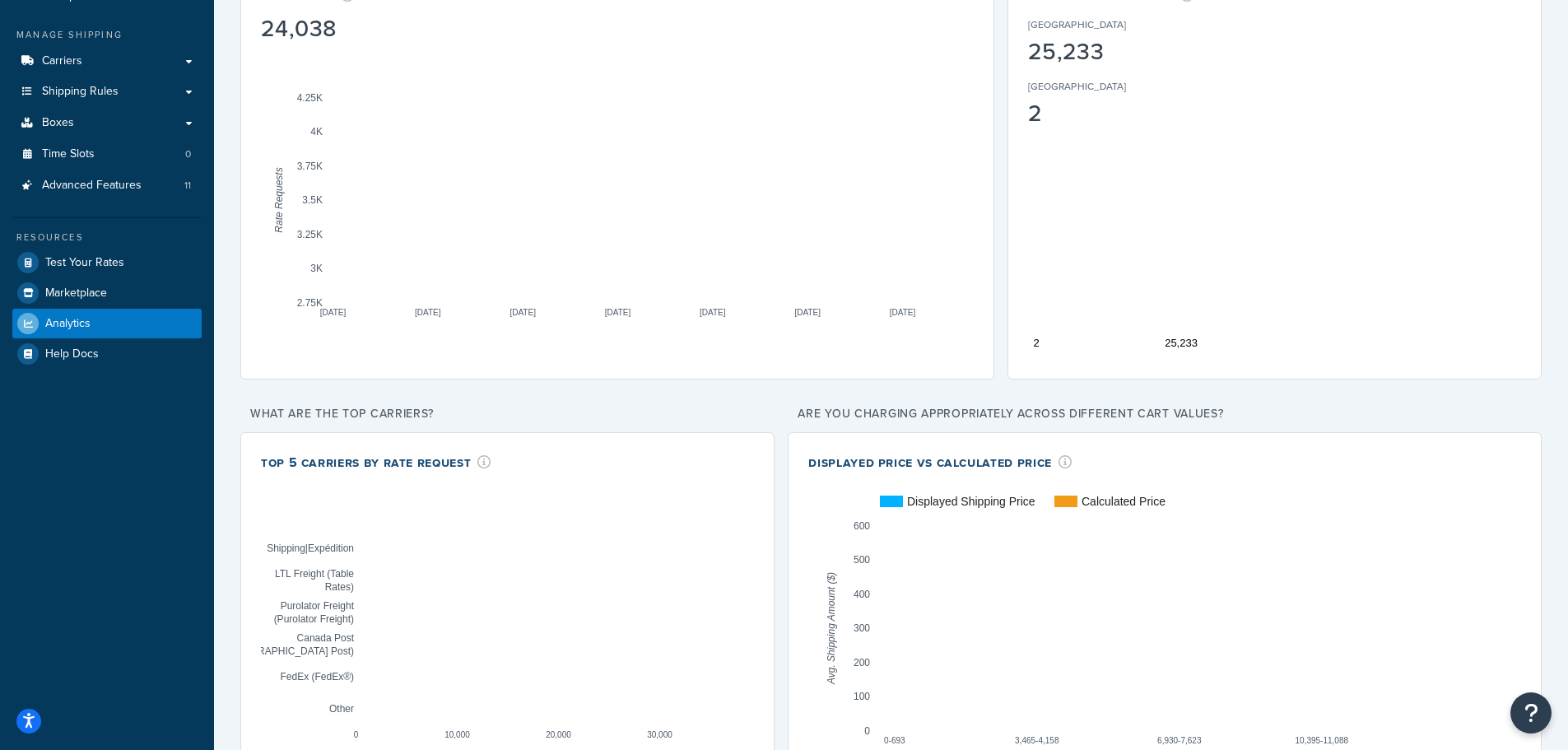
scroll to position [247, 0]
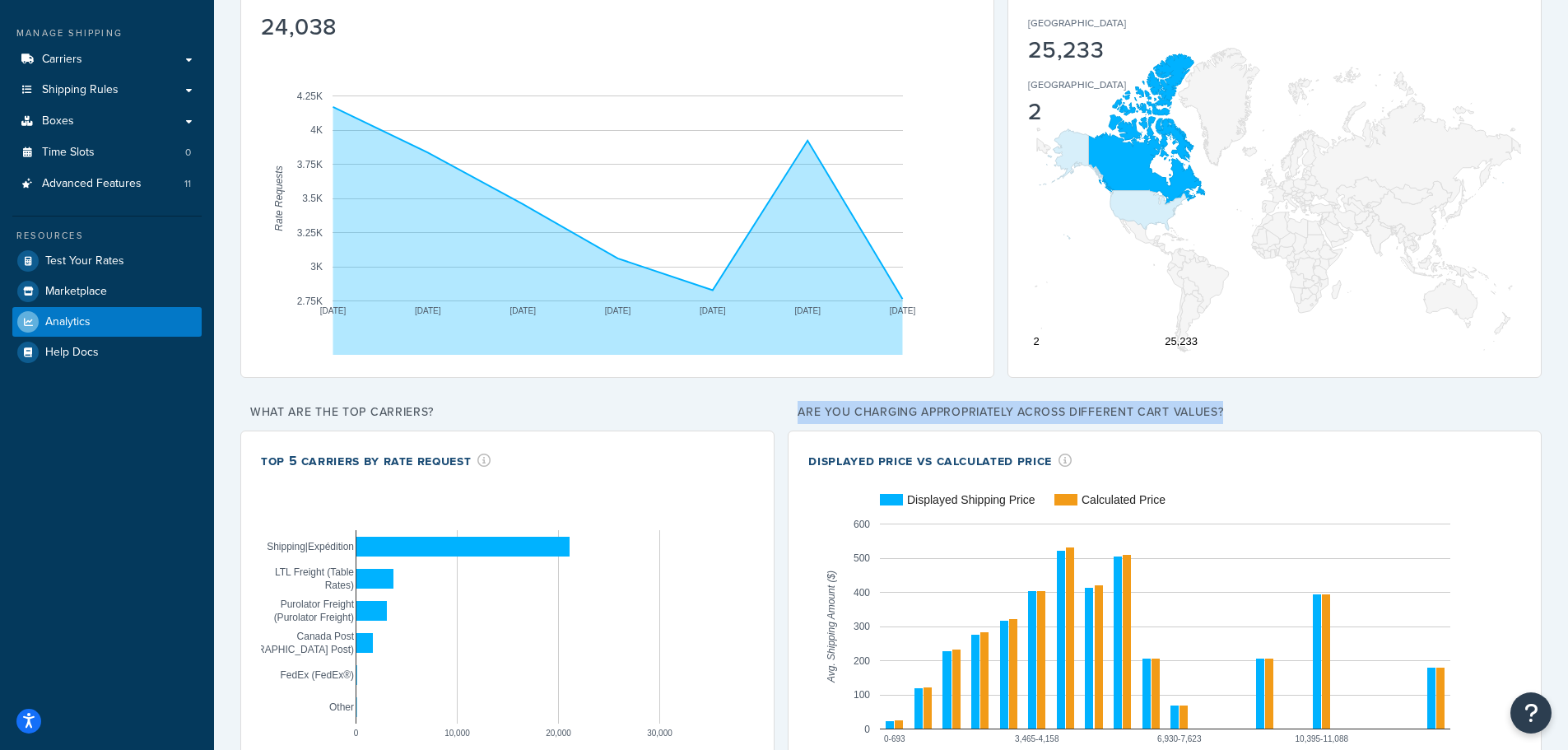
drag, startPoint x: 791, startPoint y: 418, endPoint x: 1252, endPoint y: 414, distance: 461.0
click at [1252, 414] on p "Are you charging appropriately across different cart values?" at bounding box center [1165, 412] width 754 height 23
click at [1247, 410] on p "Are you charging appropriately across different cart values?" at bounding box center [1165, 412] width 754 height 23
drag, startPoint x: 1267, startPoint y: 402, endPoint x: 902, endPoint y: 404, distance: 365.0
click at [908, 404] on p "Are you charging appropriately across different cart values?" at bounding box center [1165, 412] width 754 height 23
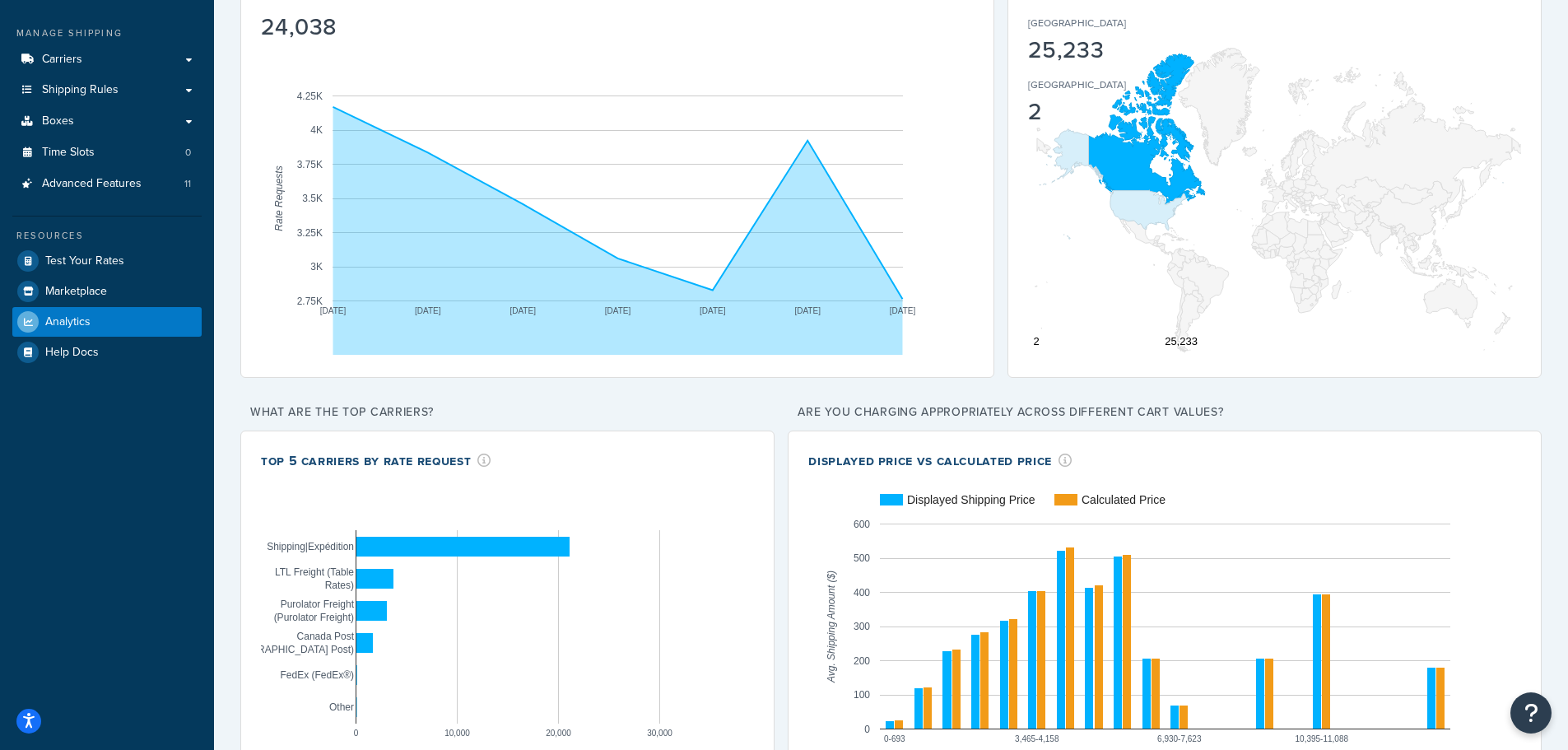
click at [887, 404] on p "Are you charging appropriately across different cart values?" at bounding box center [1165, 412] width 754 height 23
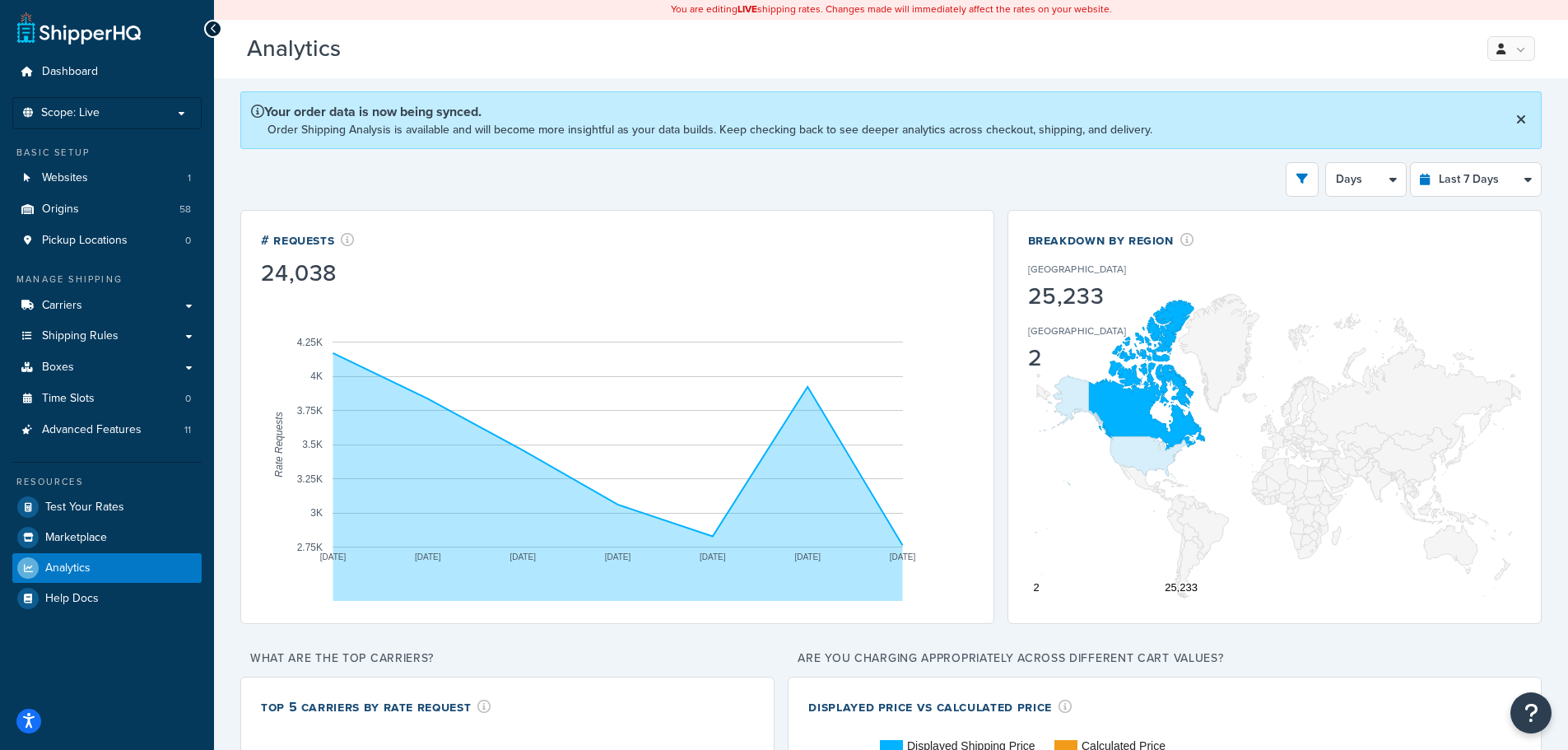
scroll to position [0, 0]
click at [1199, 189] on div "Filters Website http://www.princessauto.com Destination United States United Ki…" at bounding box center [891, 180] width 1301 height 35
click at [1509, 176] on select "Last 24 Hours Last 7 Days Last 30 Days Last 3 Months Last 6 Months Last 12 Mont…" at bounding box center [1476, 180] width 130 height 33
select select "last_year"
click at [1411, 164] on select "Last 24 Hours Last 7 Days Last 30 Days Last 3 Months Last 6 Months Last 12 Mont…" at bounding box center [1476, 180] width 130 height 33
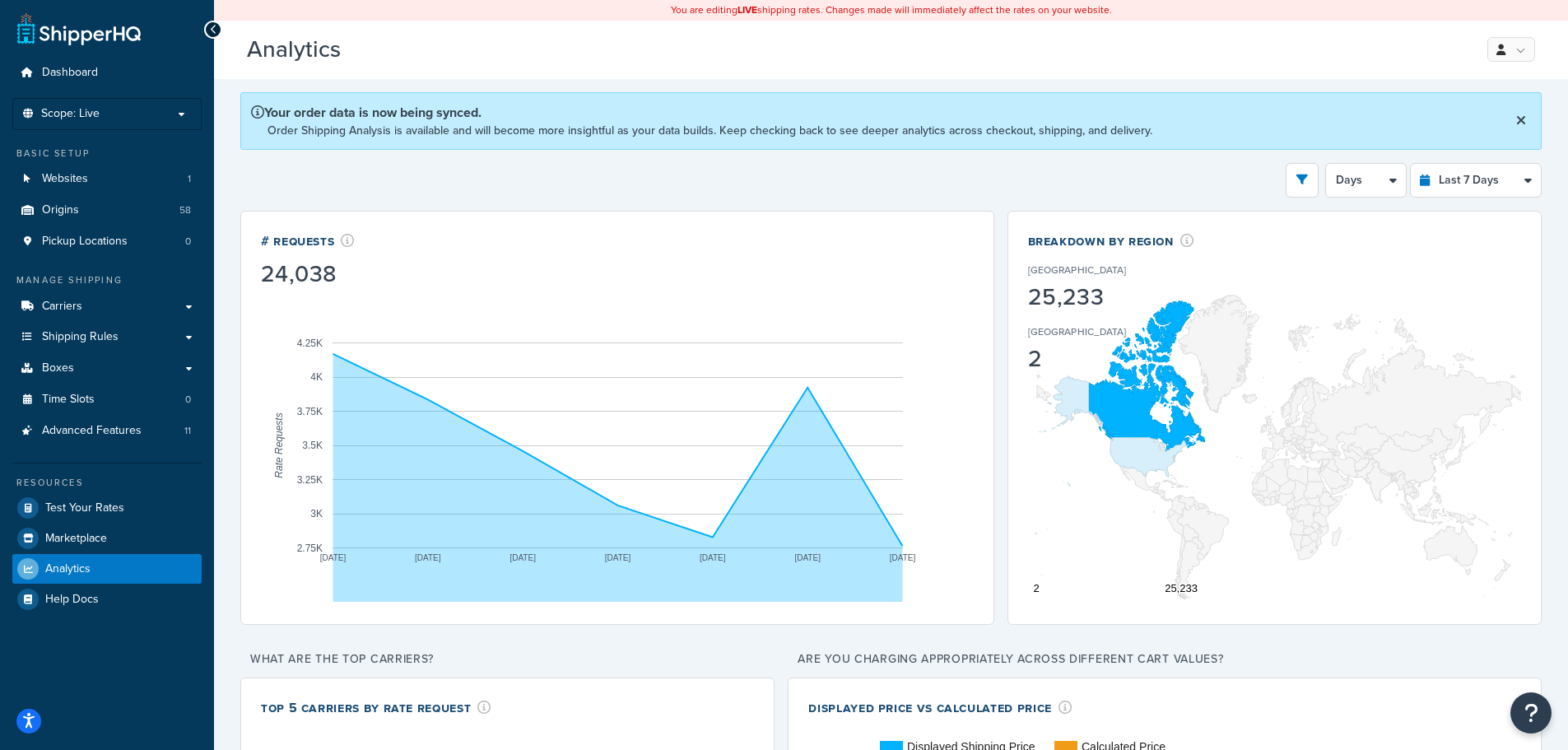
select select "1M"
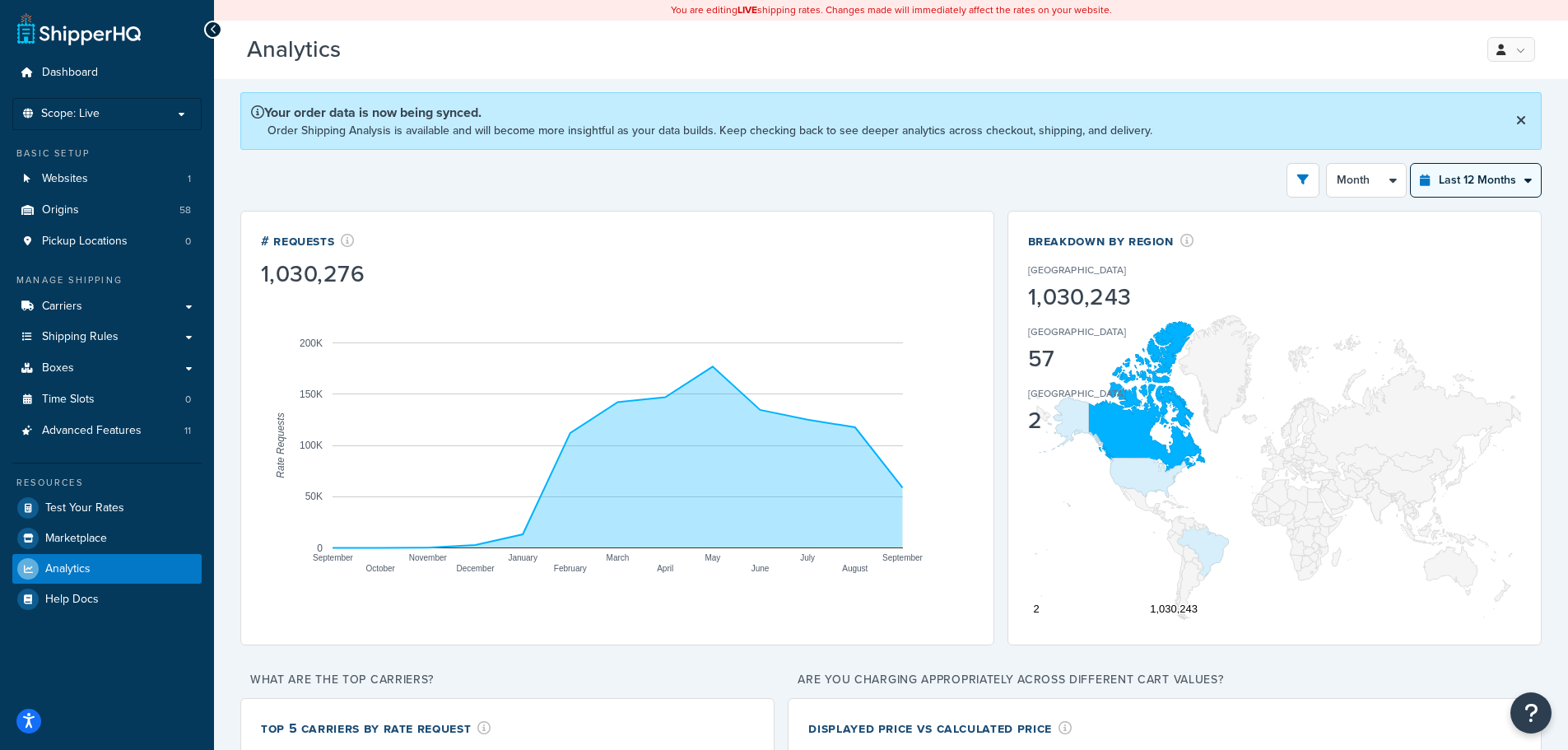
click at [1504, 169] on select "Last 24 Hours Last 7 Days Last 30 Days Last 3 Months Last 6 Months Last 12 Mont…" at bounding box center [1476, 180] width 130 height 33
select select "last_6_months"
click at [1411, 164] on select "Last 24 Hours Last 7 Days Last 30 Days Last 3 Months Last 6 Months Last 12 Mont…" at bounding box center [1476, 180] width 130 height 33
select select "1w"
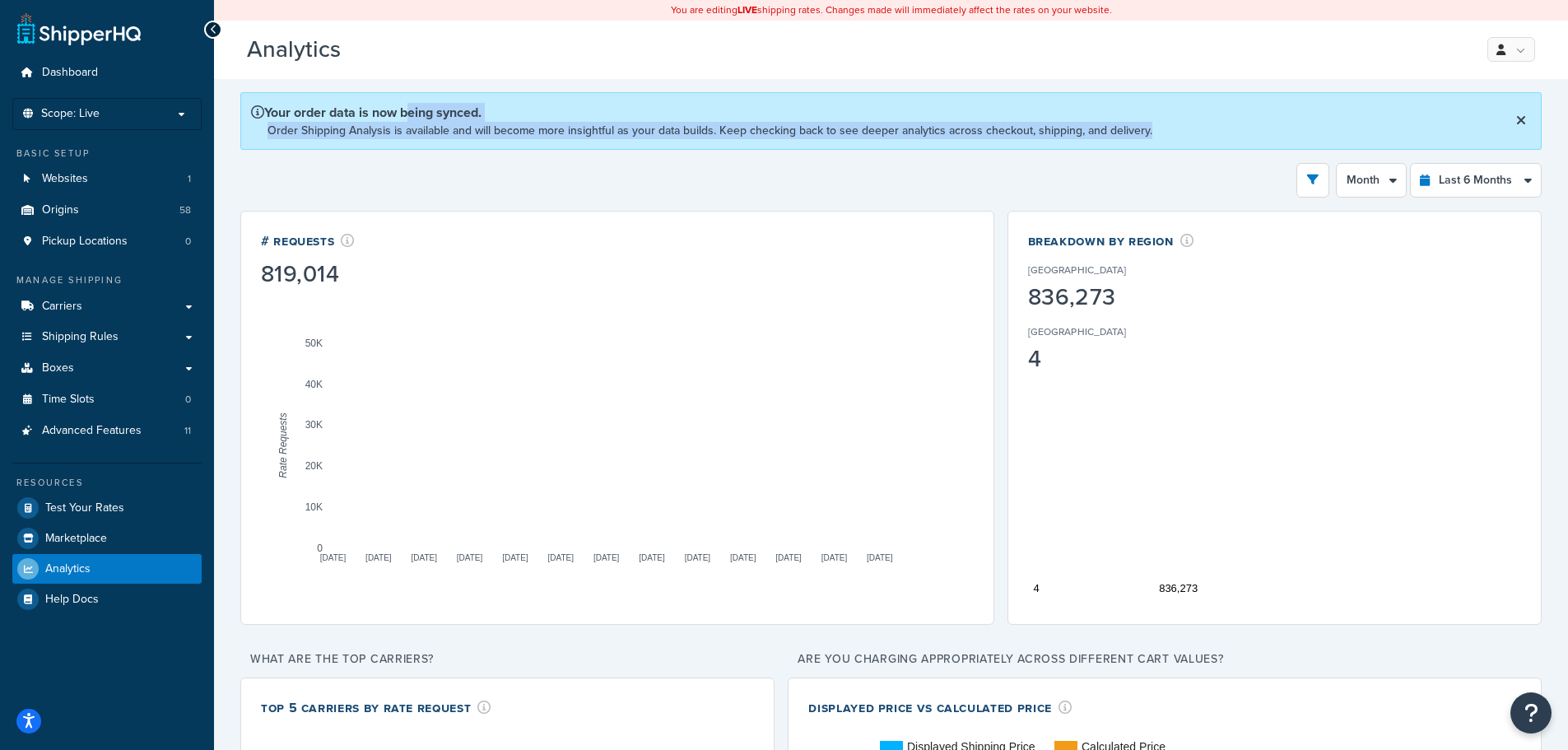
drag, startPoint x: 414, startPoint y: 117, endPoint x: 1188, endPoint y: 124, distance: 774.0
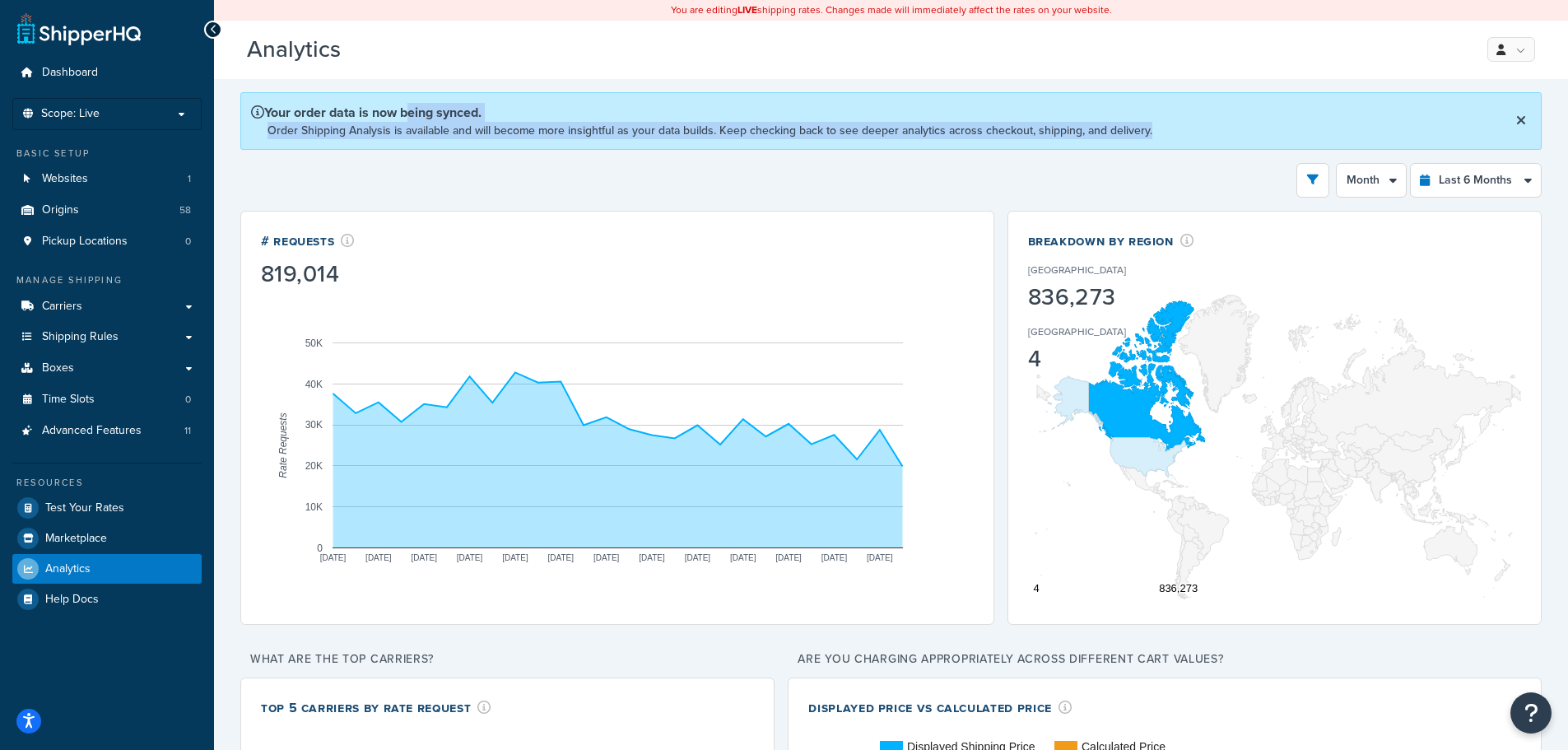
click at [1188, 124] on div "Your order data is now being synced. Order Shipping Analysis is available and w…" at bounding box center [891, 121] width 1301 height 58
drag, startPoint x: 1185, startPoint y: 128, endPoint x: 323, endPoint y: 95, distance: 862.6
click at [324, 95] on div "Your order data is now being synced. Order Shipping Analysis is available and w…" at bounding box center [891, 121] width 1301 height 58
click at [319, 95] on div "Your order data is now being synced. Order Shipping Analysis is available and w…" at bounding box center [891, 121] width 1301 height 58
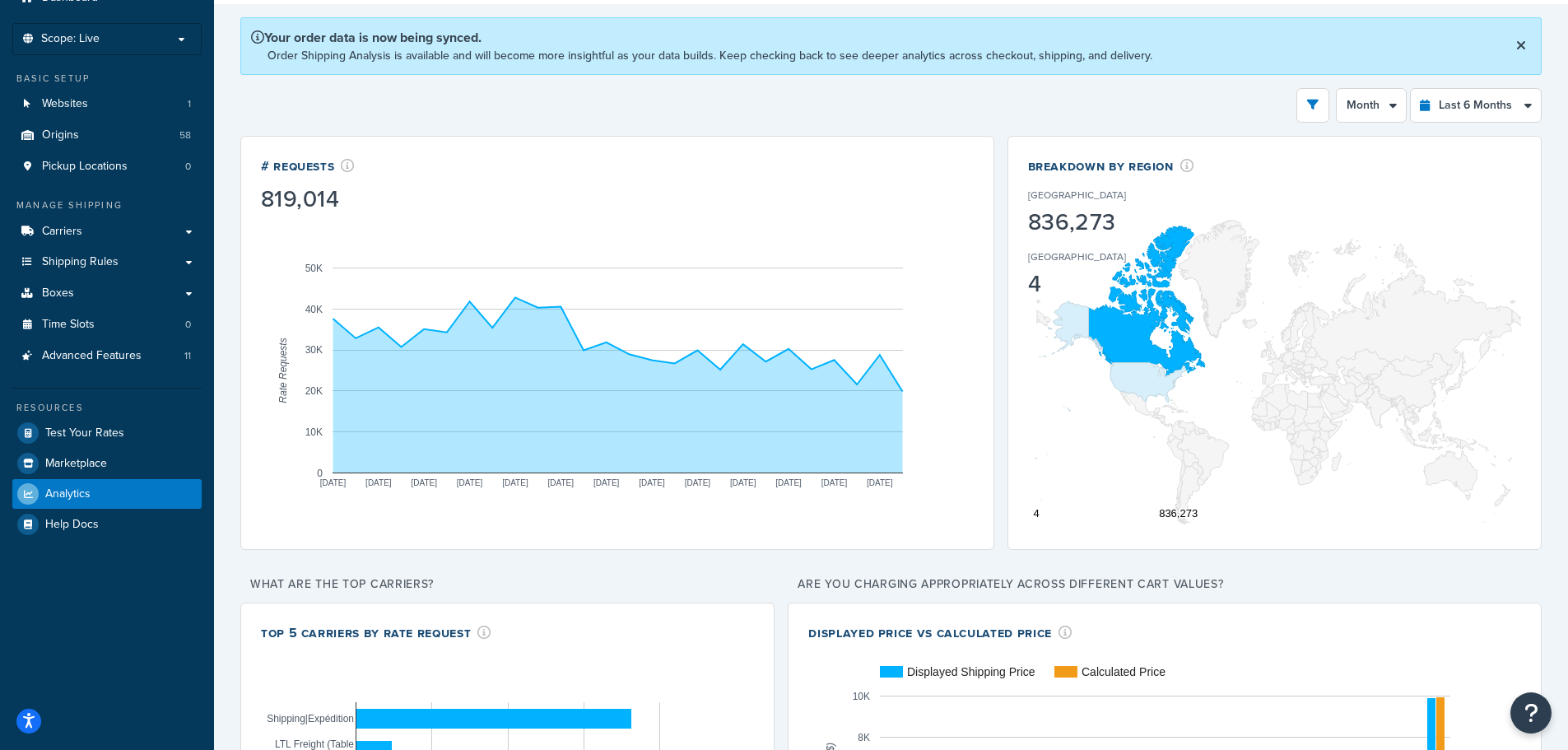
scroll to position [66, 0]
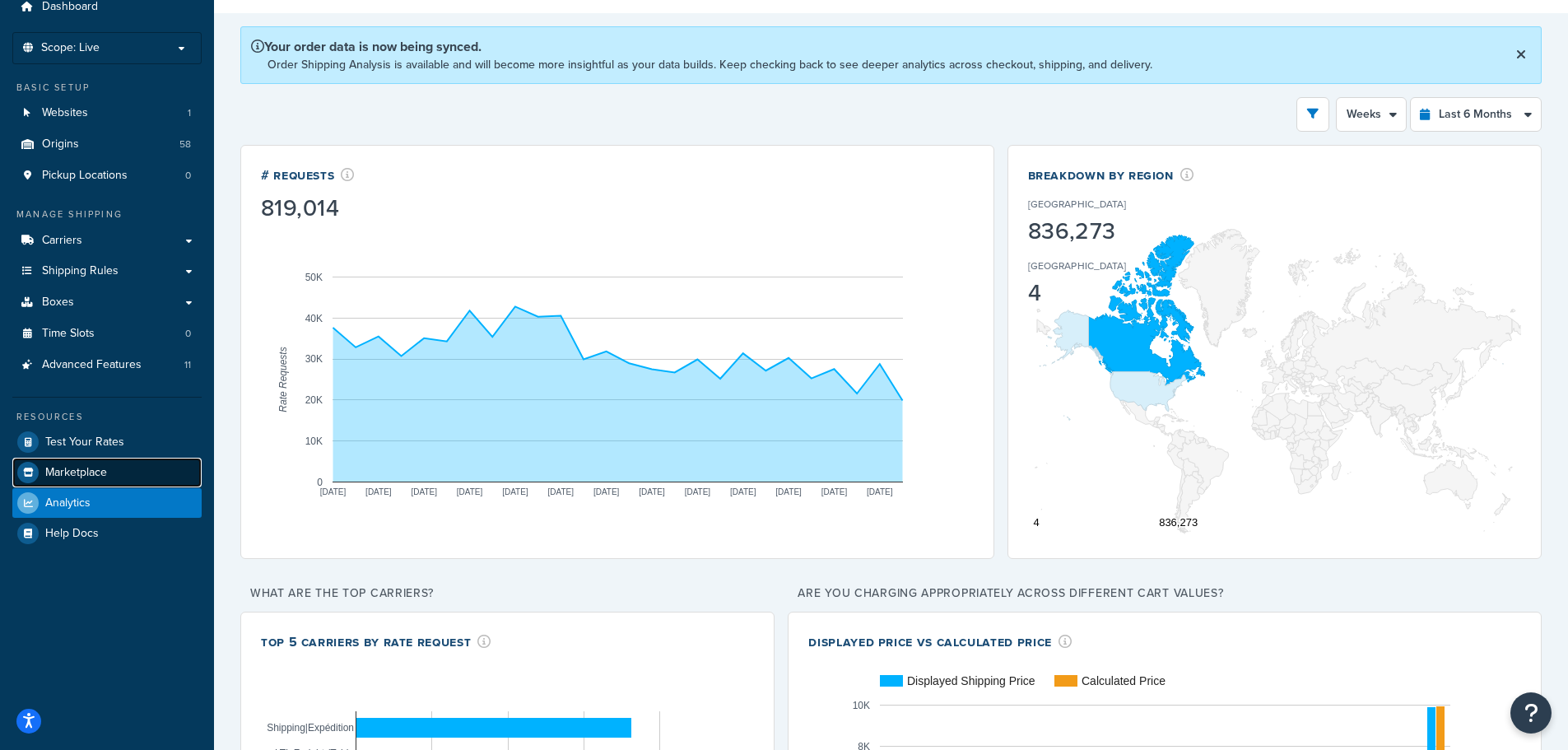
click at [112, 465] on link "Marketplace" at bounding box center [107, 472] width 190 height 29
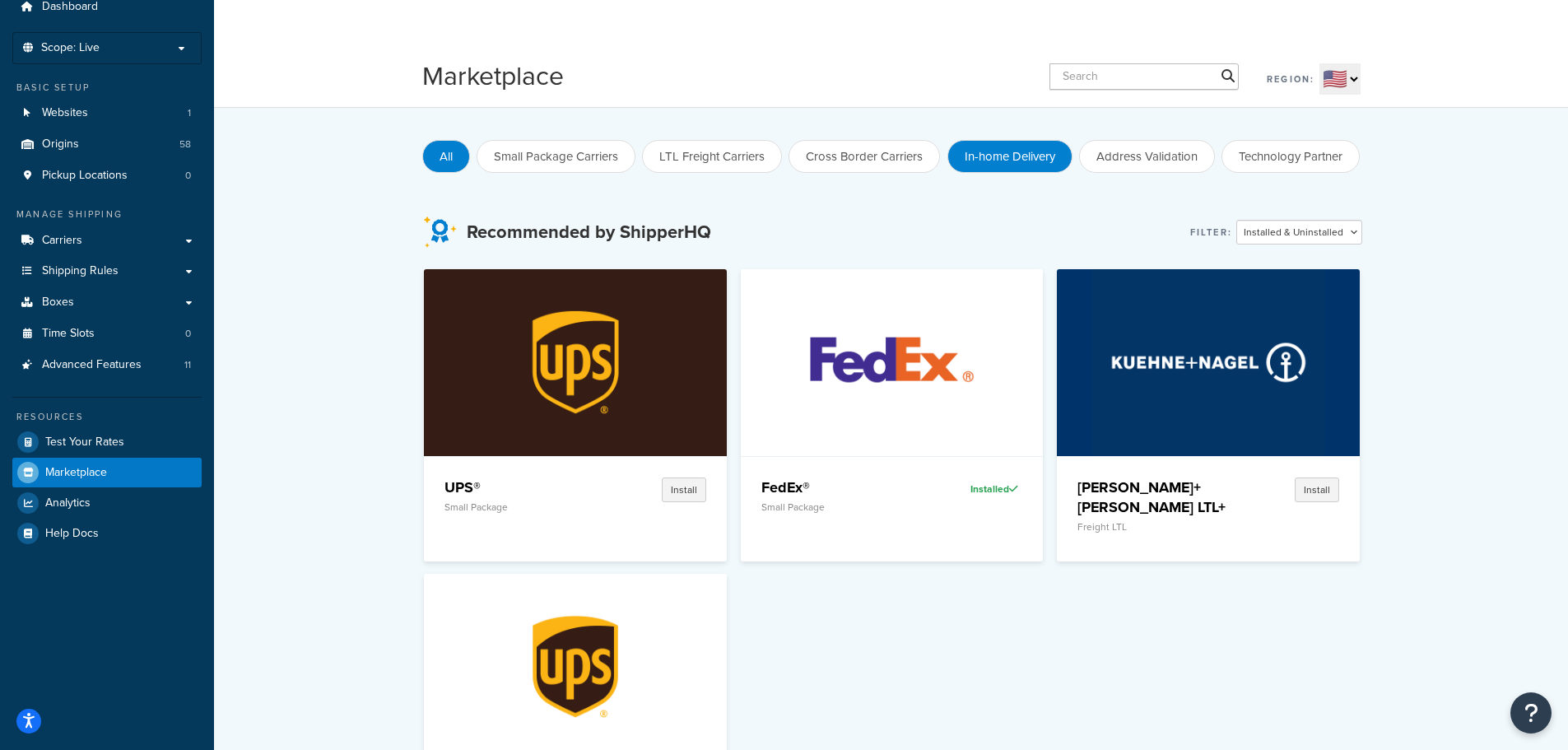
click at [1016, 161] on button "In-home Delivery" at bounding box center [1010, 156] width 125 height 33
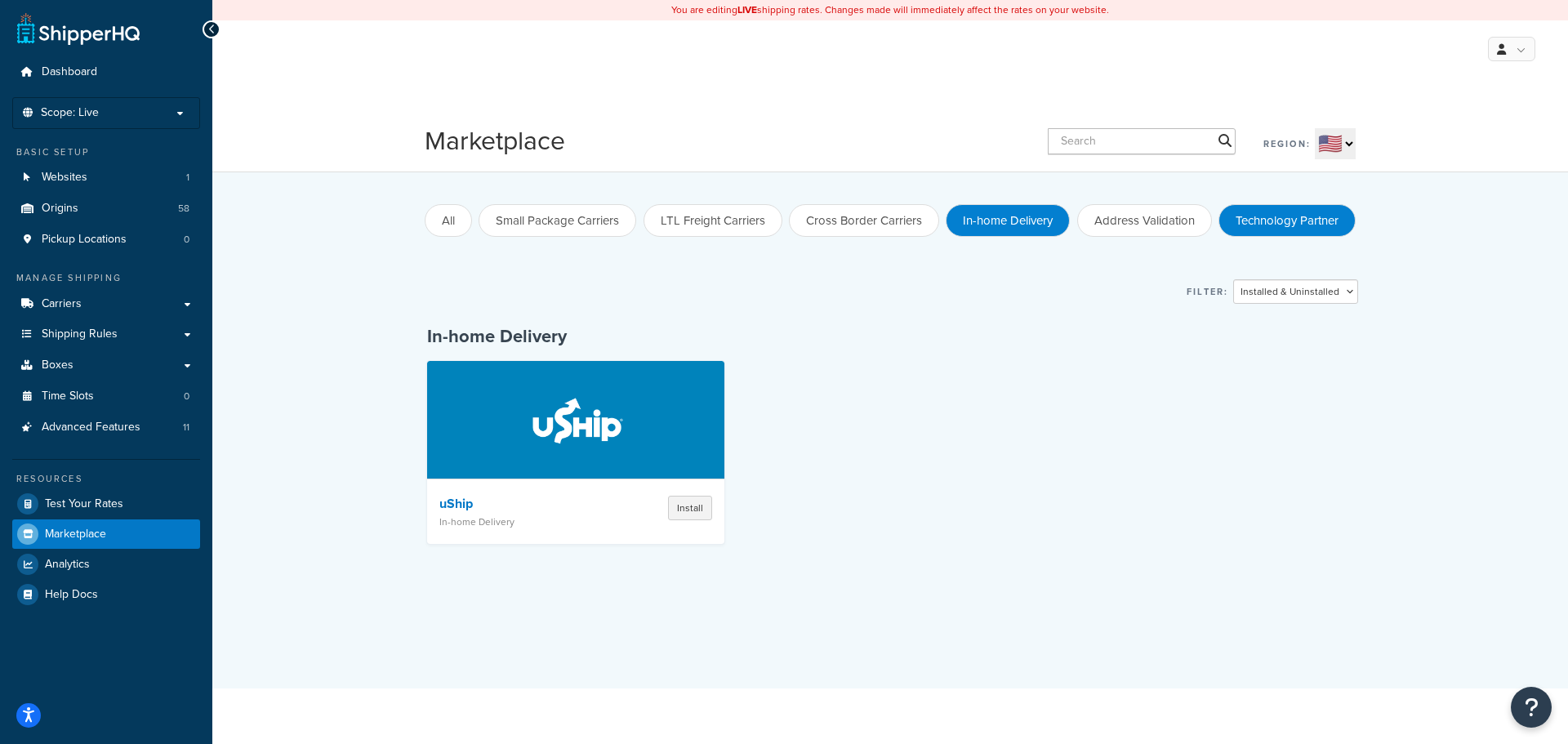
click at [1303, 234] on button "Technology Partner" at bounding box center [1287, 220] width 137 height 33
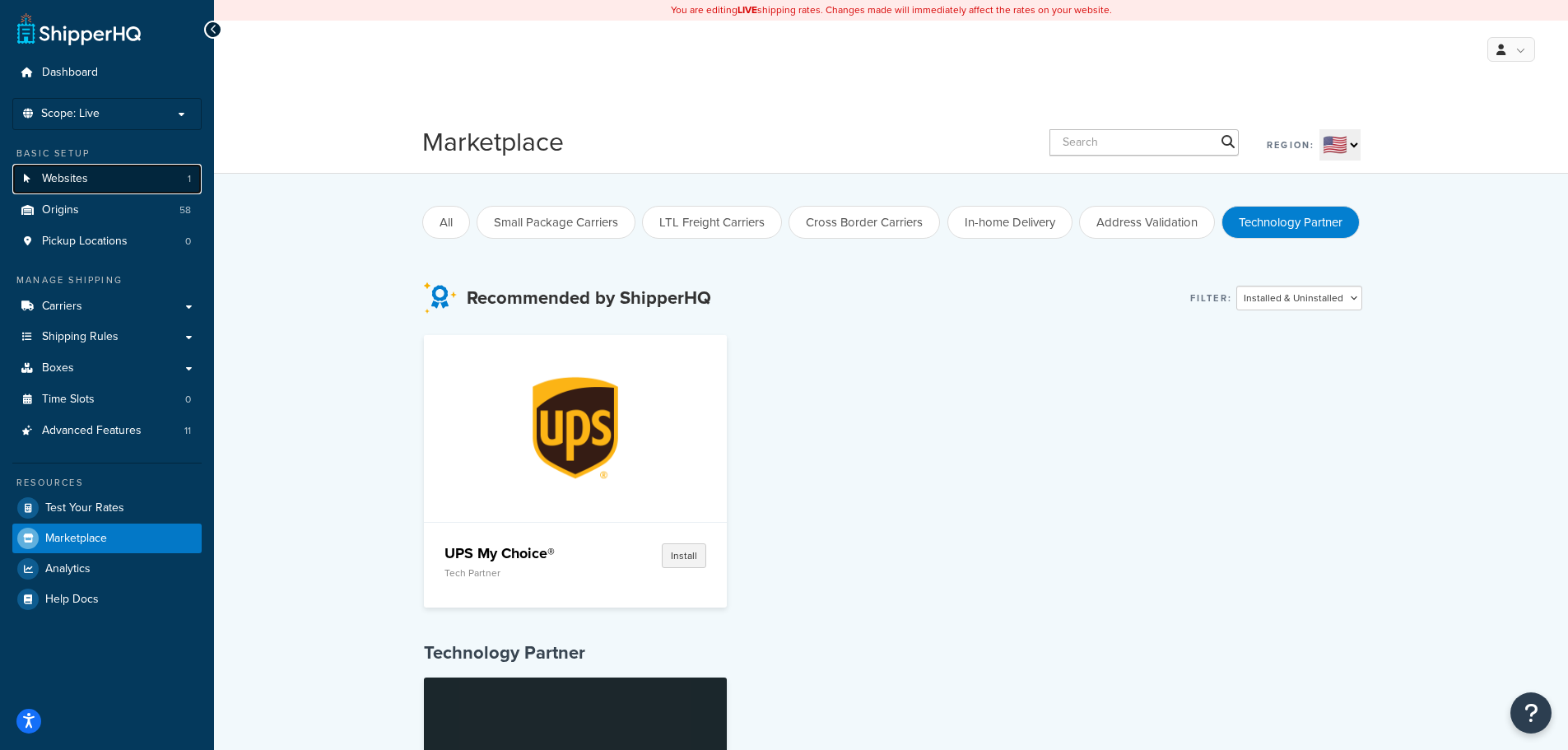
click at [114, 188] on link "Websites 1" at bounding box center [107, 179] width 190 height 30
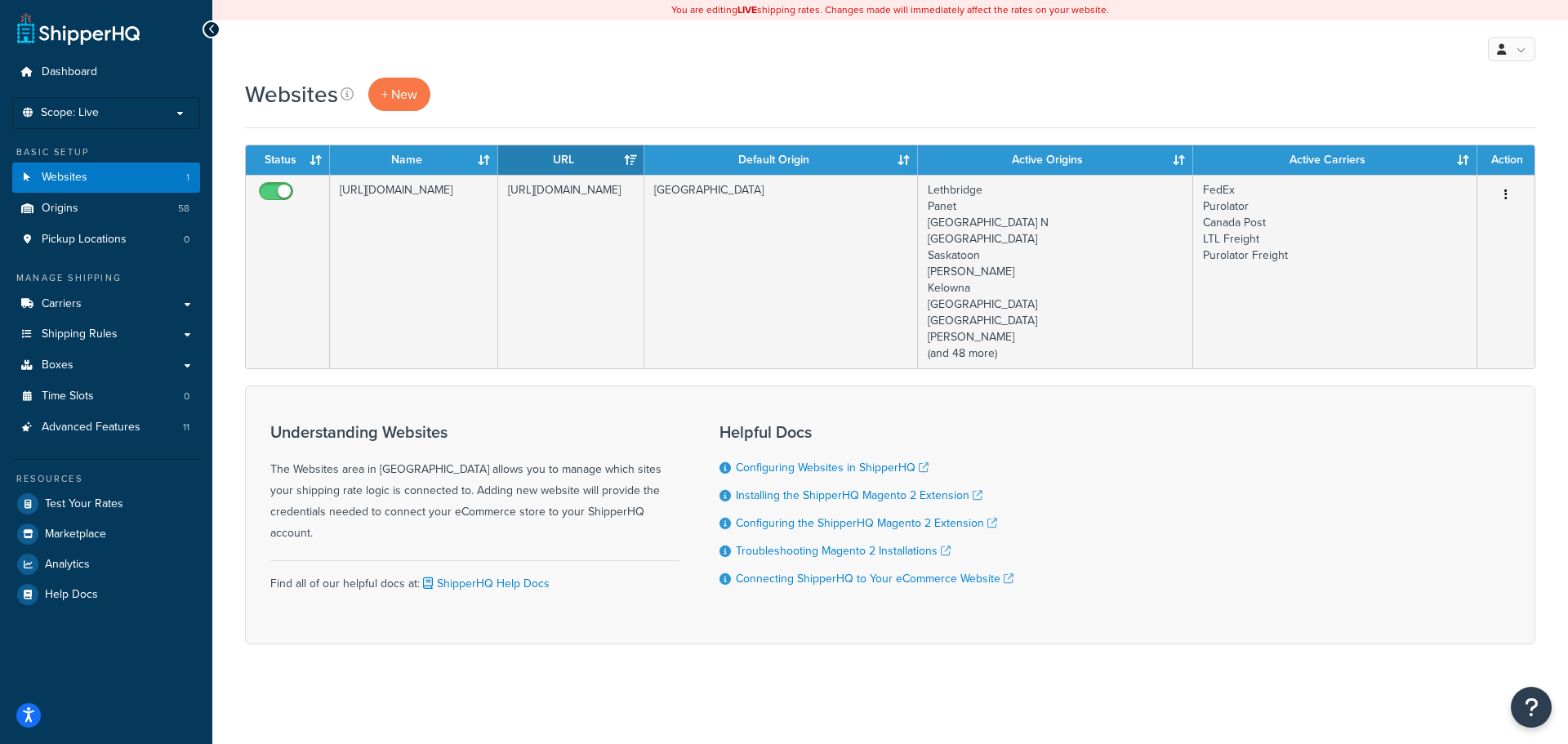
drag, startPoint x: 679, startPoint y: 10, endPoint x: 1134, endPoint y: 11, distance: 455.0
click at [1134, 11] on div "You are editing LIVE shipping rates. Changes made will immediately affect the r…" at bounding box center [890, 10] width 1356 height 20
click at [1531, 702] on icon "Open Resource Center" at bounding box center [1532, 707] width 16 height 23
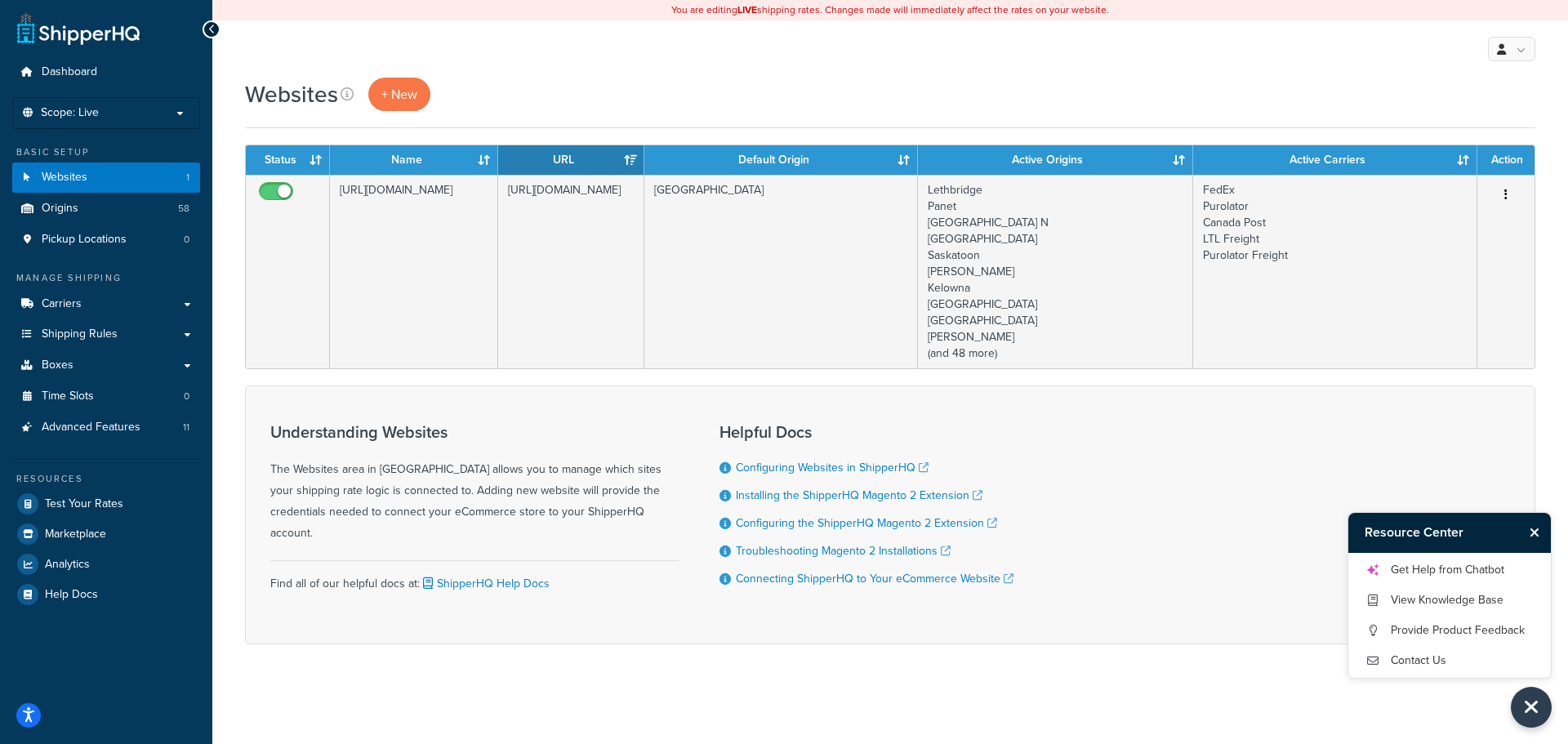
click at [1540, 536] on button "Close Resource Center" at bounding box center [1536, 532] width 29 height 19
